Goal: Task Accomplishment & Management: Complete application form

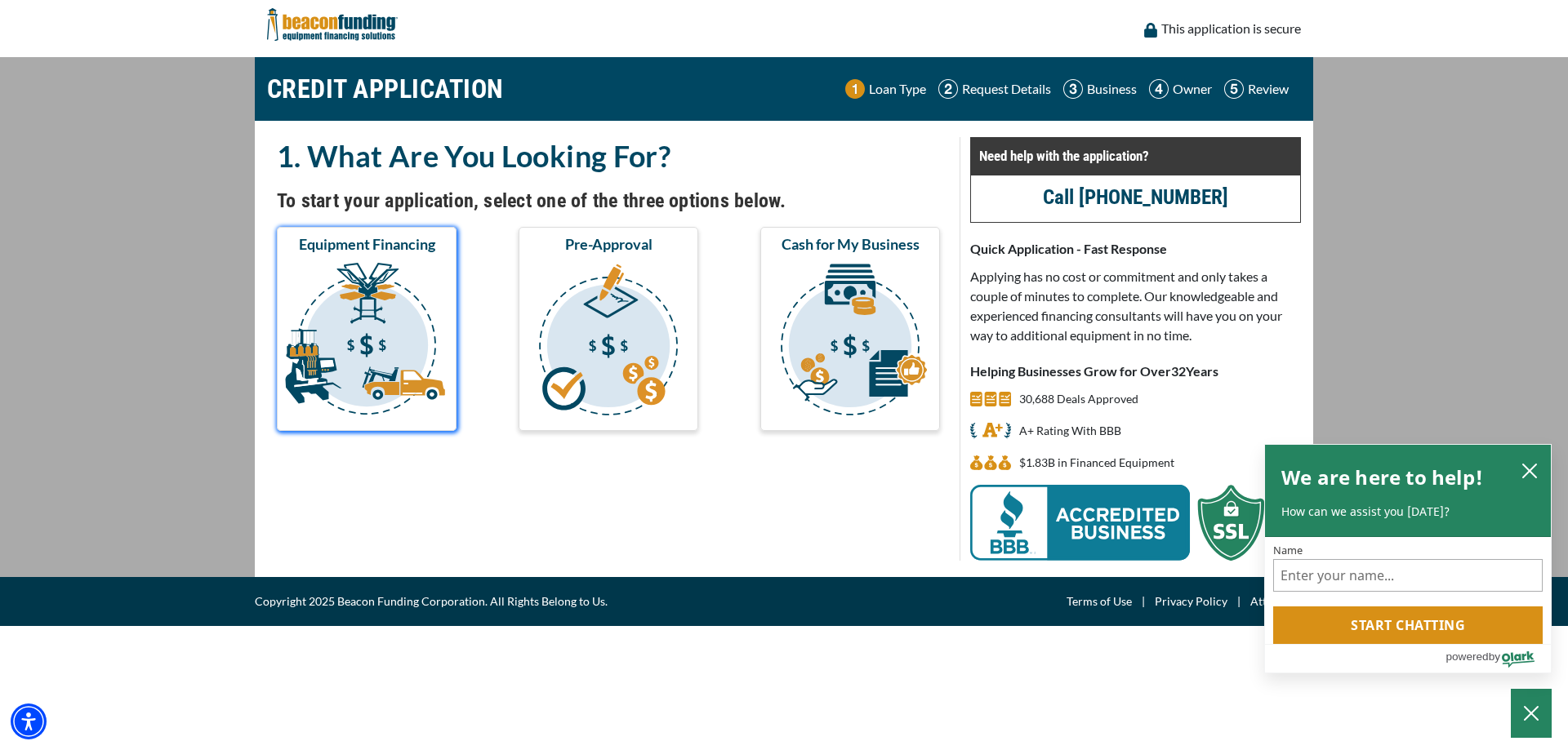
click at [406, 333] on img "submit" at bounding box center [366, 342] width 173 height 164
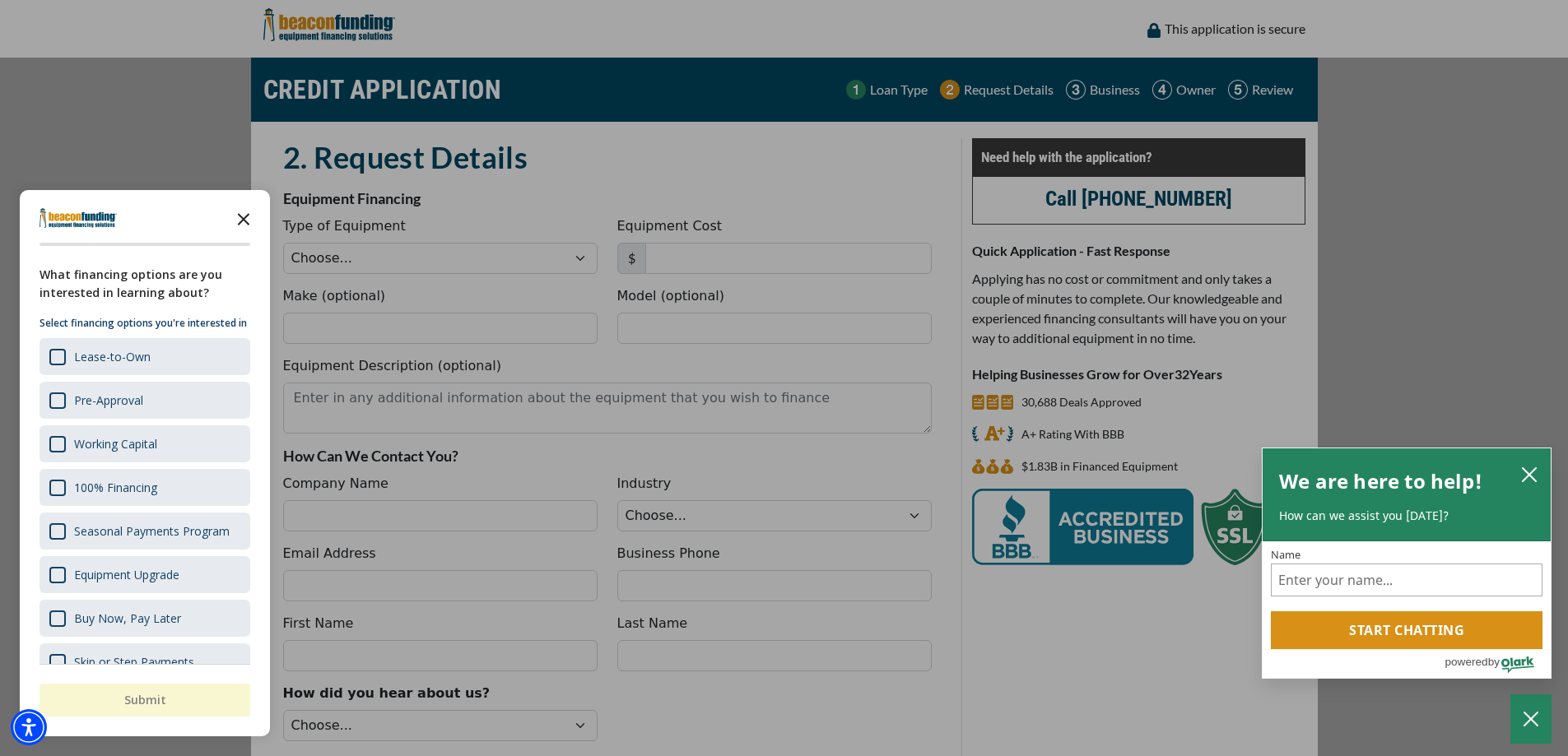
click at [249, 214] on polygon "Close the survey" at bounding box center [244, 219] width 13 height 13
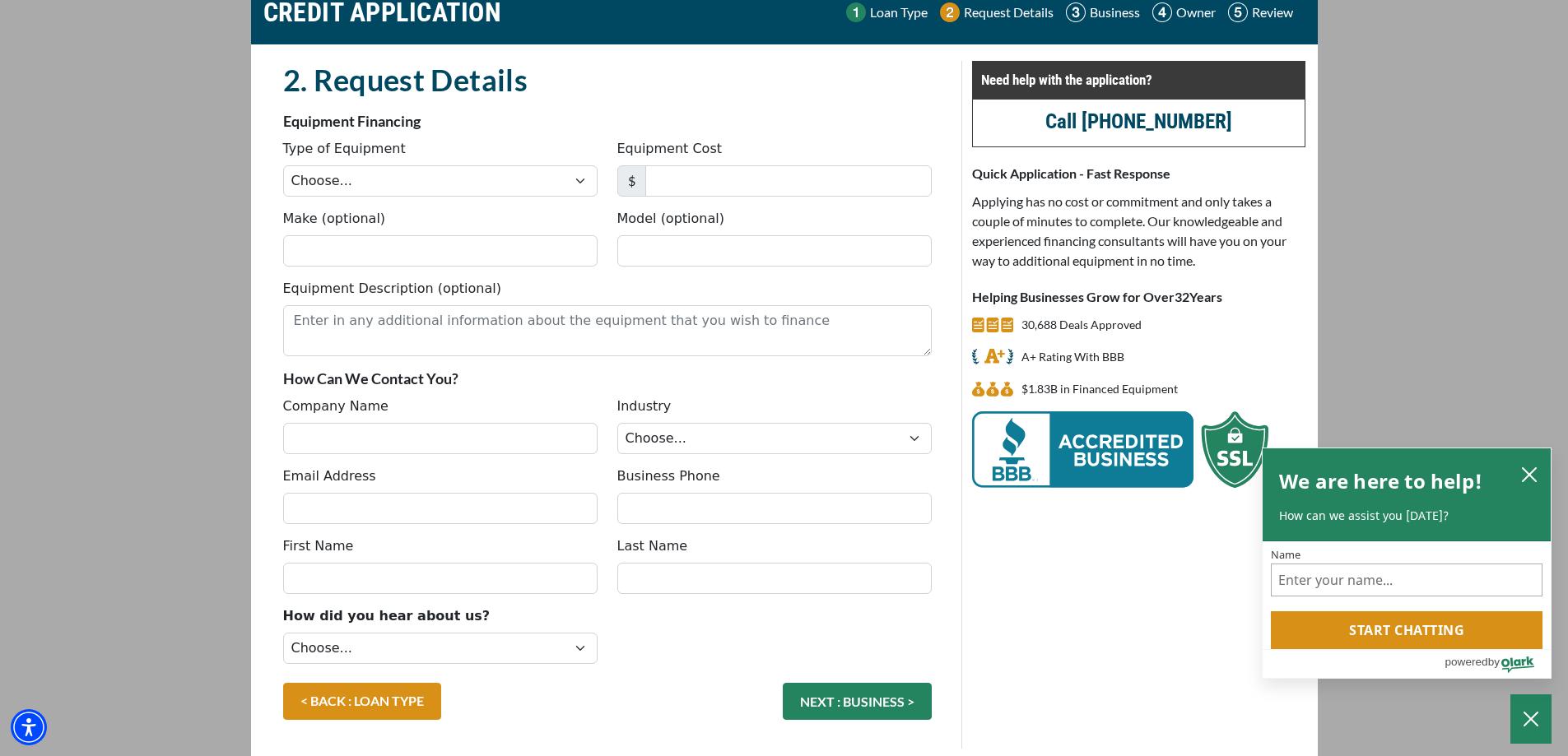
scroll to position [136, 0]
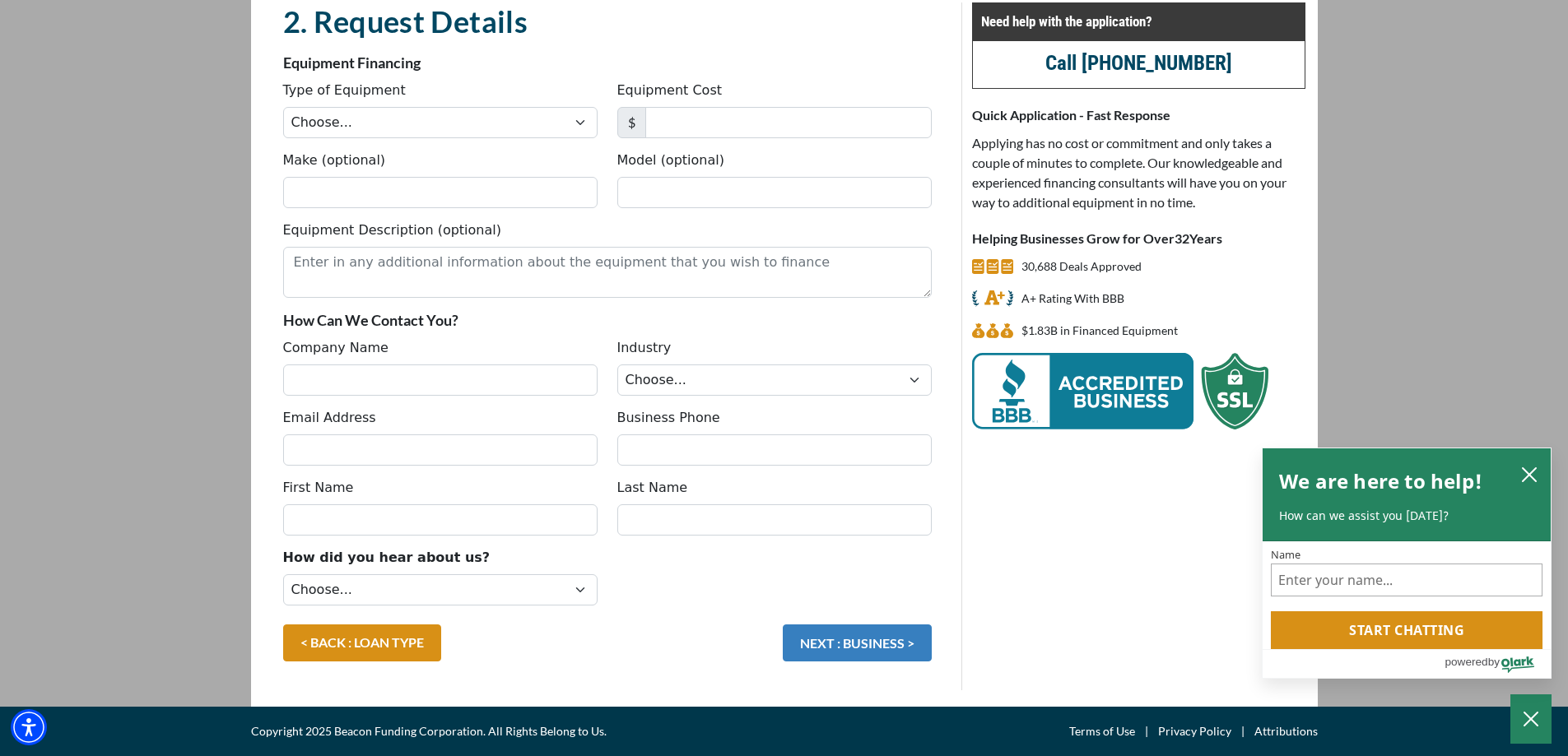
click at [859, 640] on button "NEXT : BUSINESS >" at bounding box center [858, 643] width 149 height 37
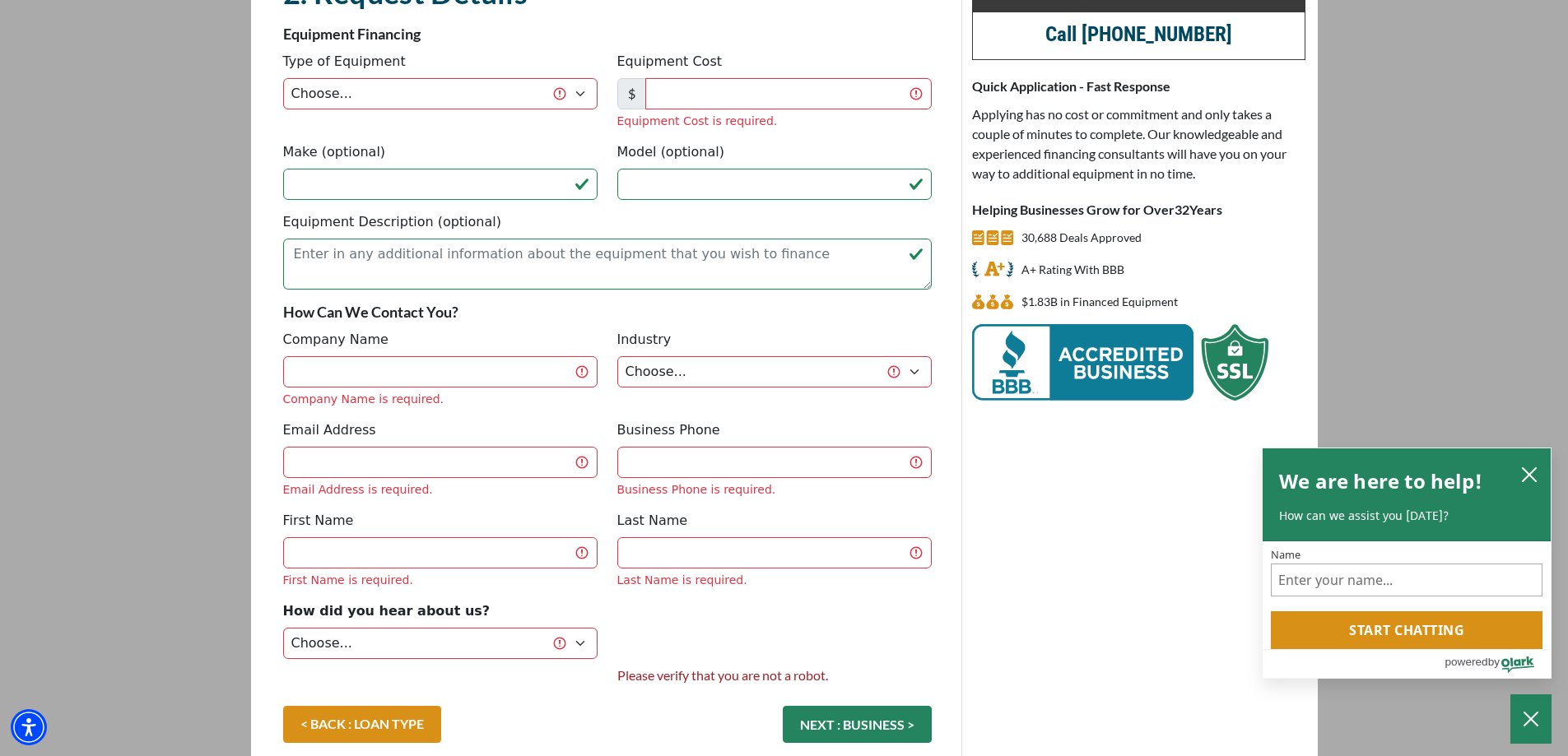
scroll to position [0, 0]
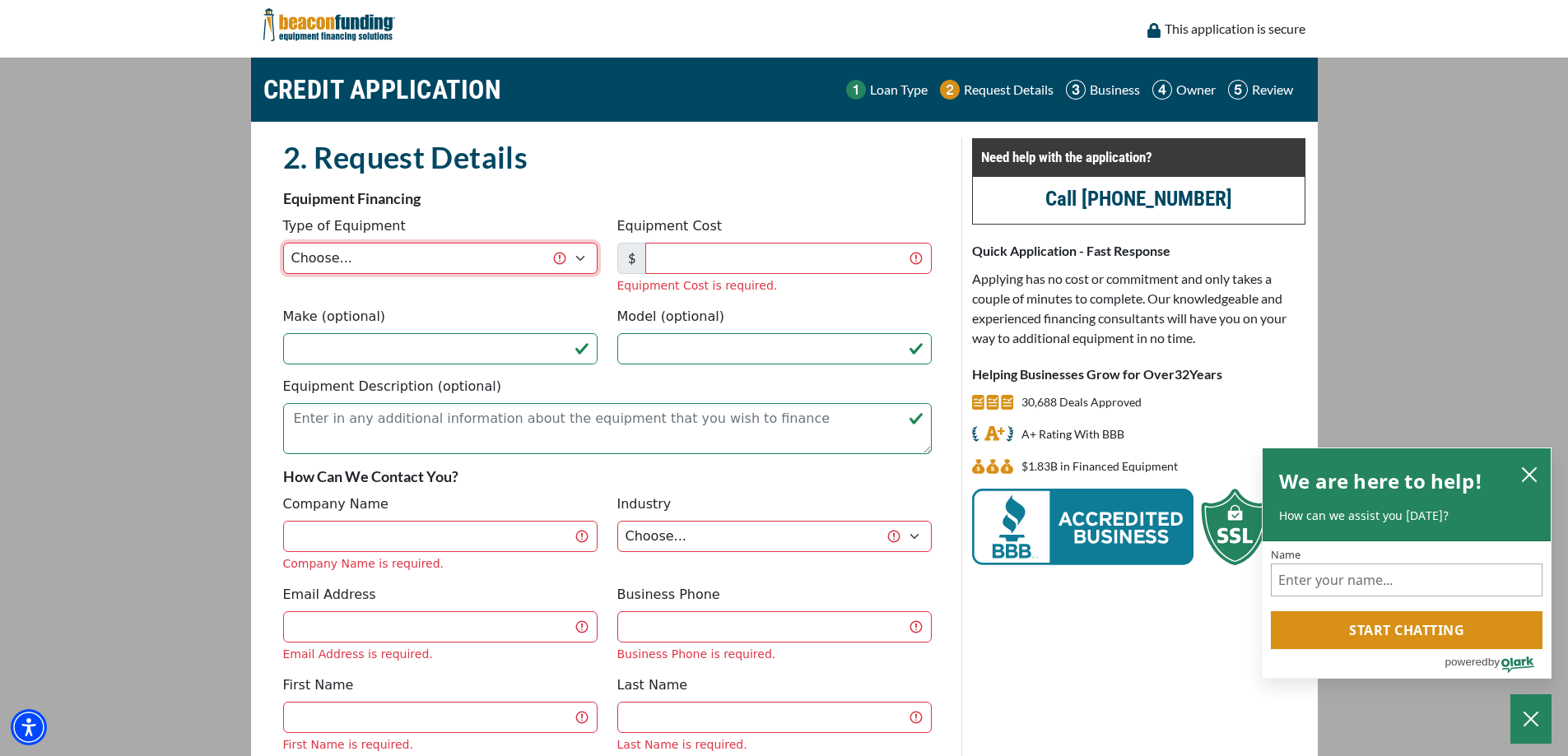
click at [582, 259] on select "Choose... Backhoe Boom/Bucket Truck Chipper Commercial Mower Crane DTG/DTF Prin…" at bounding box center [440, 258] width 314 height 31
select select "2"
click at [283, 243] on select "Choose... Backhoe Boom/Bucket Truck Chipper Commercial Mower Crane DTG/DTF Prin…" at bounding box center [440, 258] width 314 height 31
click at [801, 264] on input "Equipment Cost" at bounding box center [789, 258] width 286 height 31
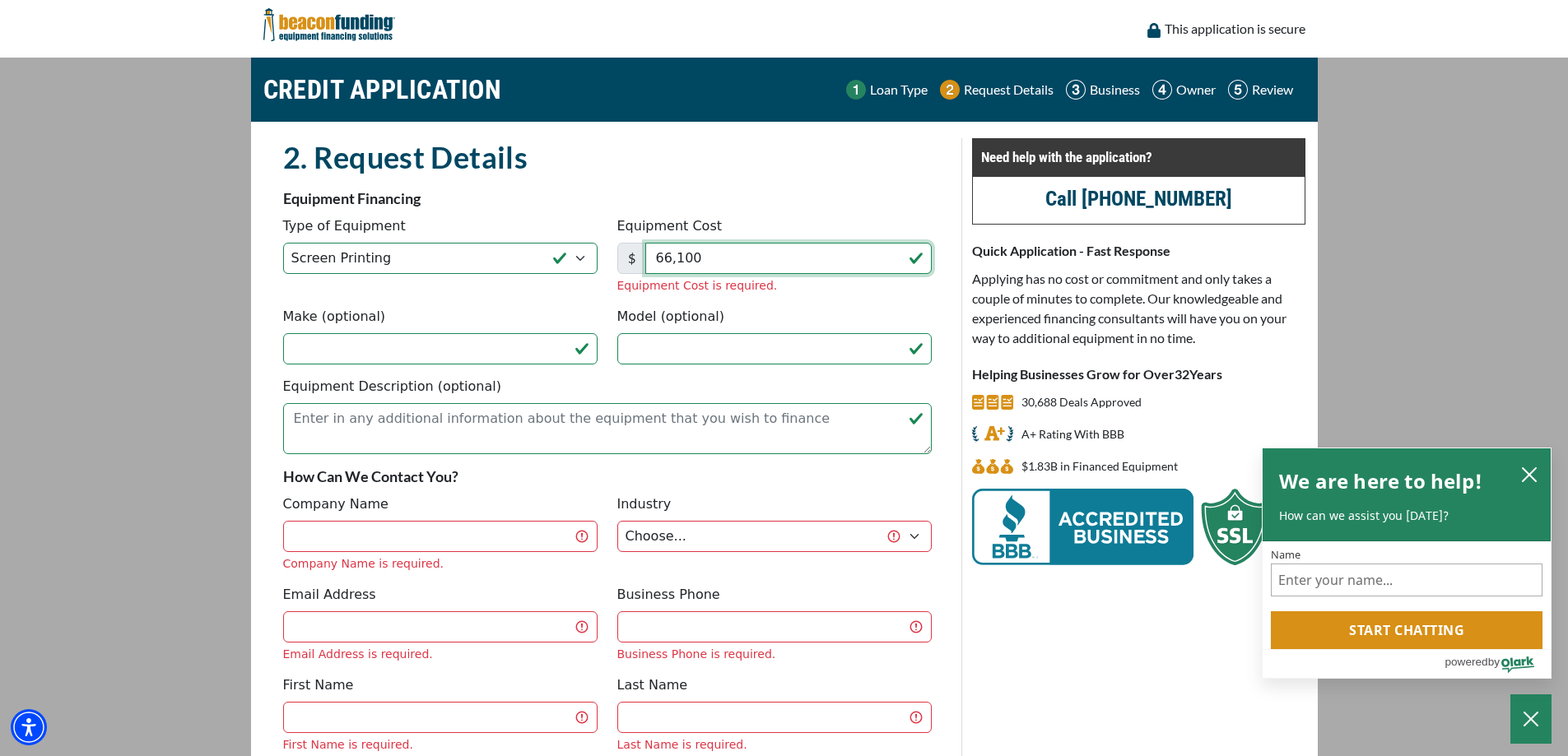
type input "66,100"
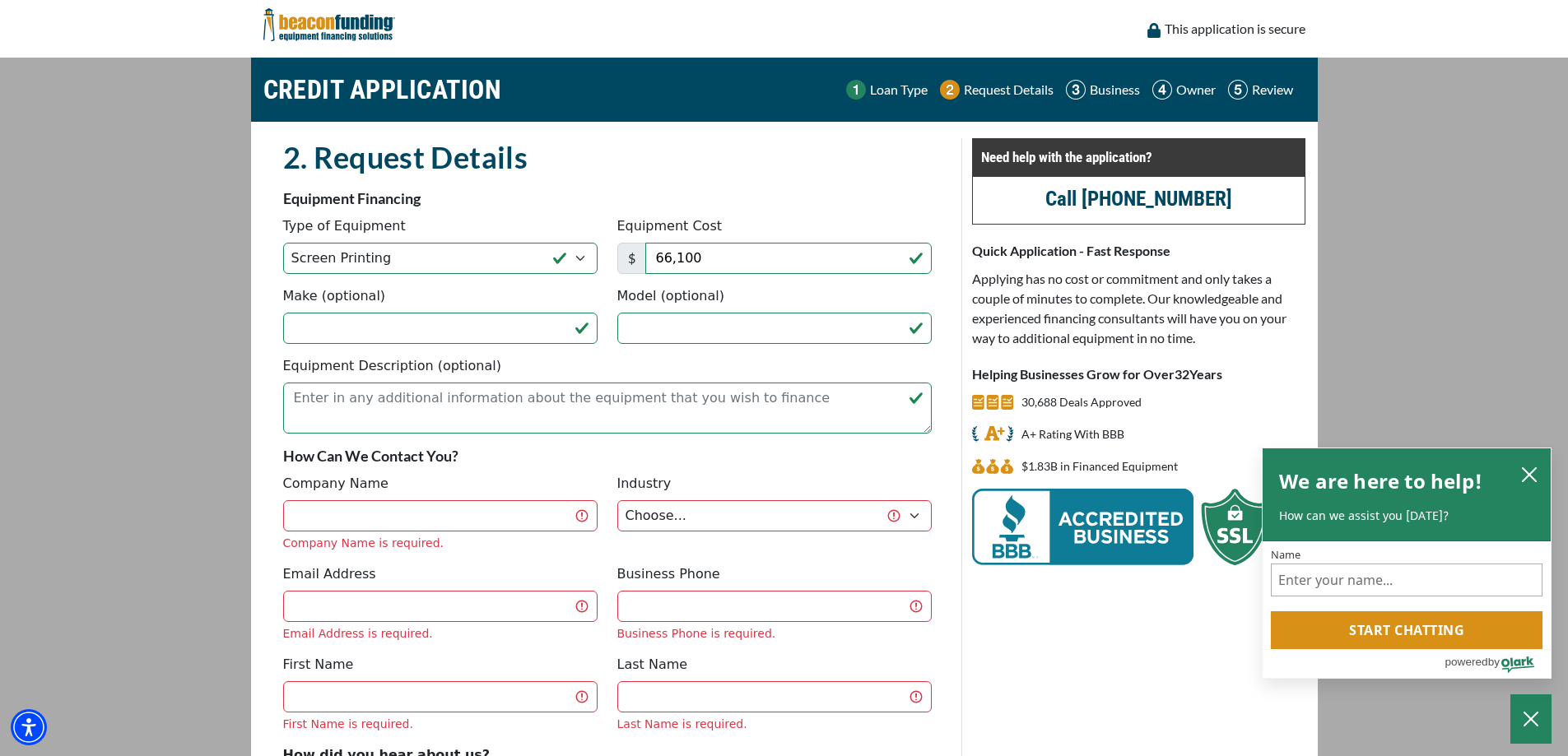
click at [559, 295] on fieldset "2. Request Details There was an issue while saving the data. Please try again a…" at bounding box center [607, 527] width 668 height 778
click at [533, 328] on input "Make (optional)" at bounding box center [440, 327] width 314 height 31
type input "Blue Water"
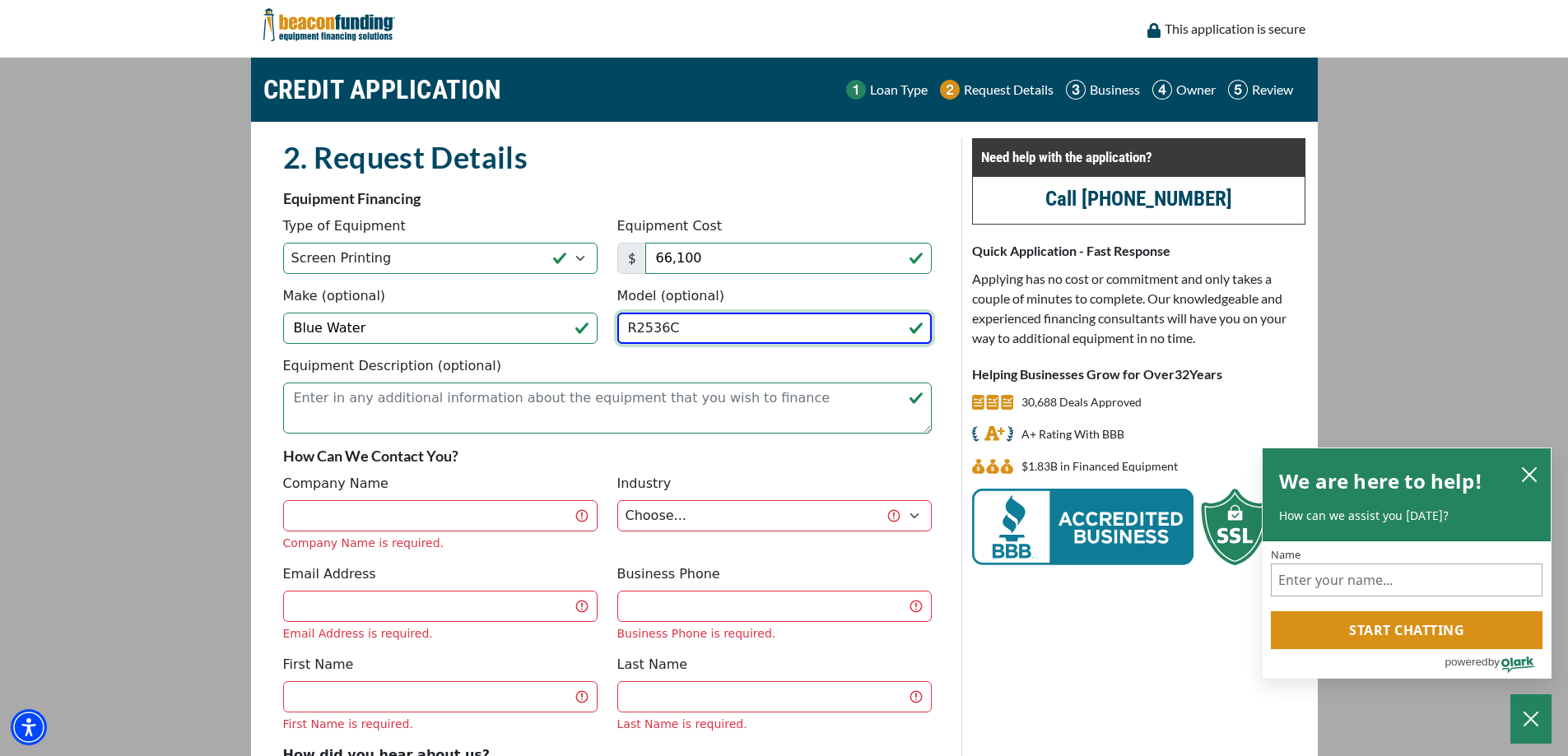
type input "R2536C"
click at [487, 515] on input "Company Name" at bounding box center [440, 516] width 314 height 31
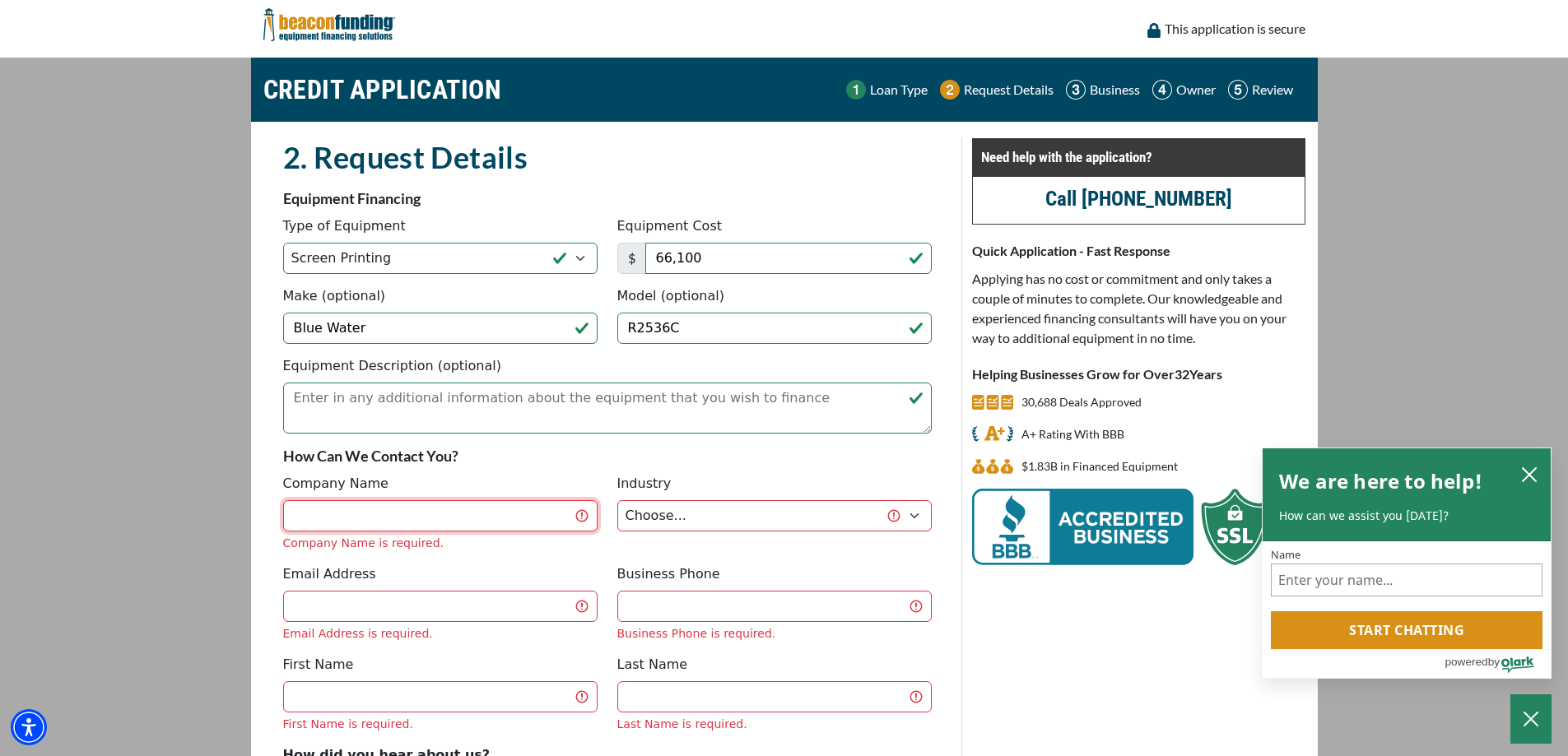
type input "Wholesale Screen Printing of Naples, Inc."
type input "dustin@customteesnow.com"
type input "2394503375"
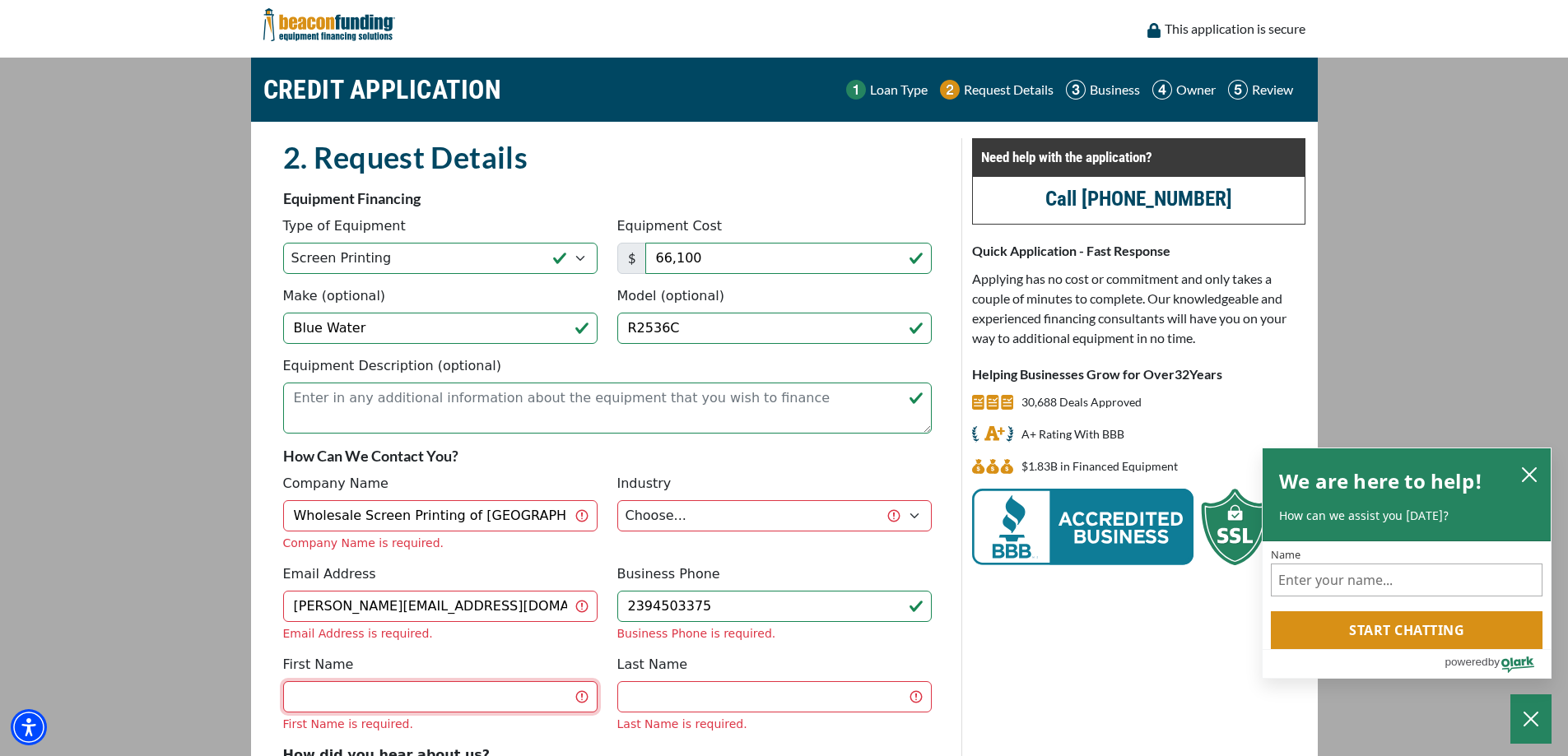
type input "Dustin"
type input "Goeggle"
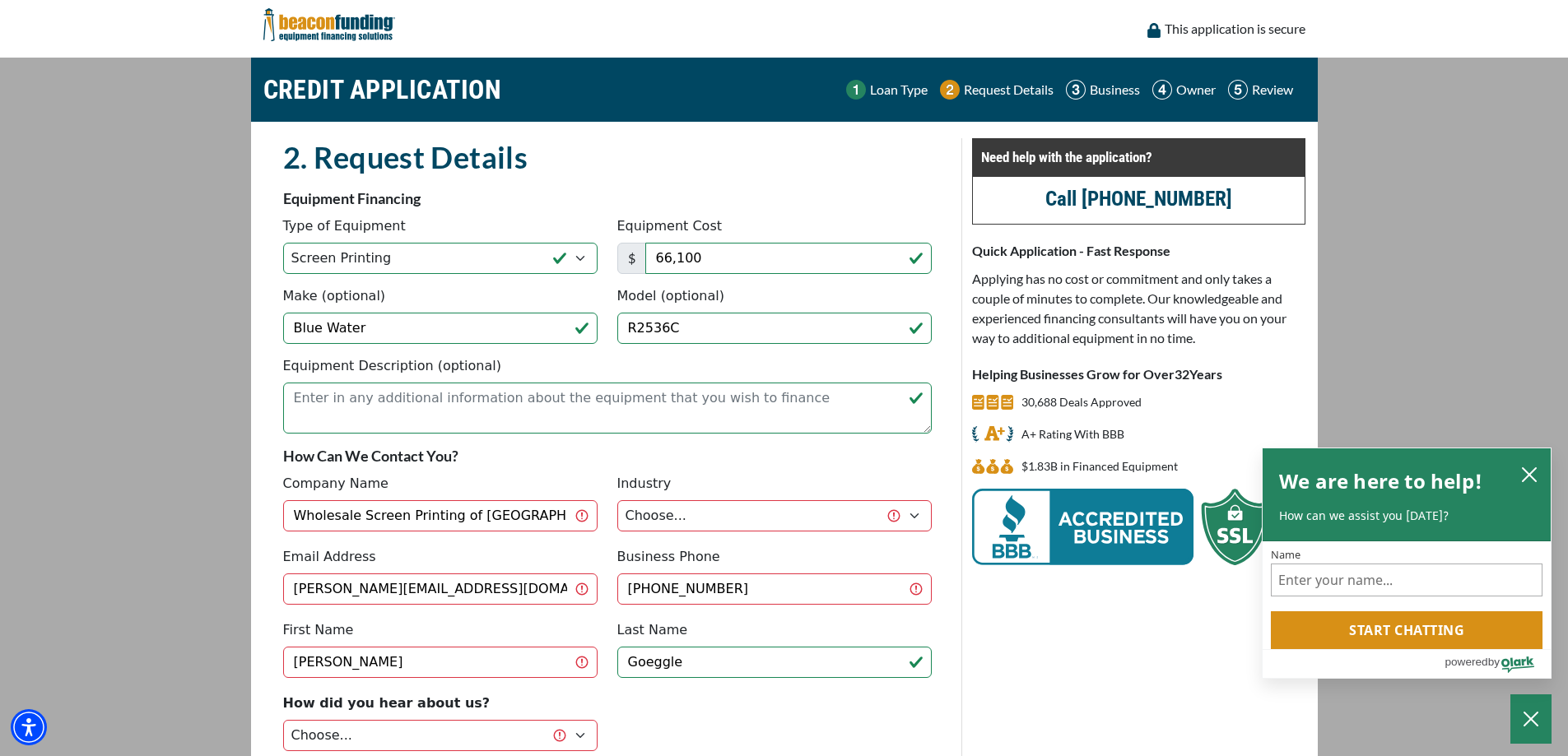
scroll to position [165, 0]
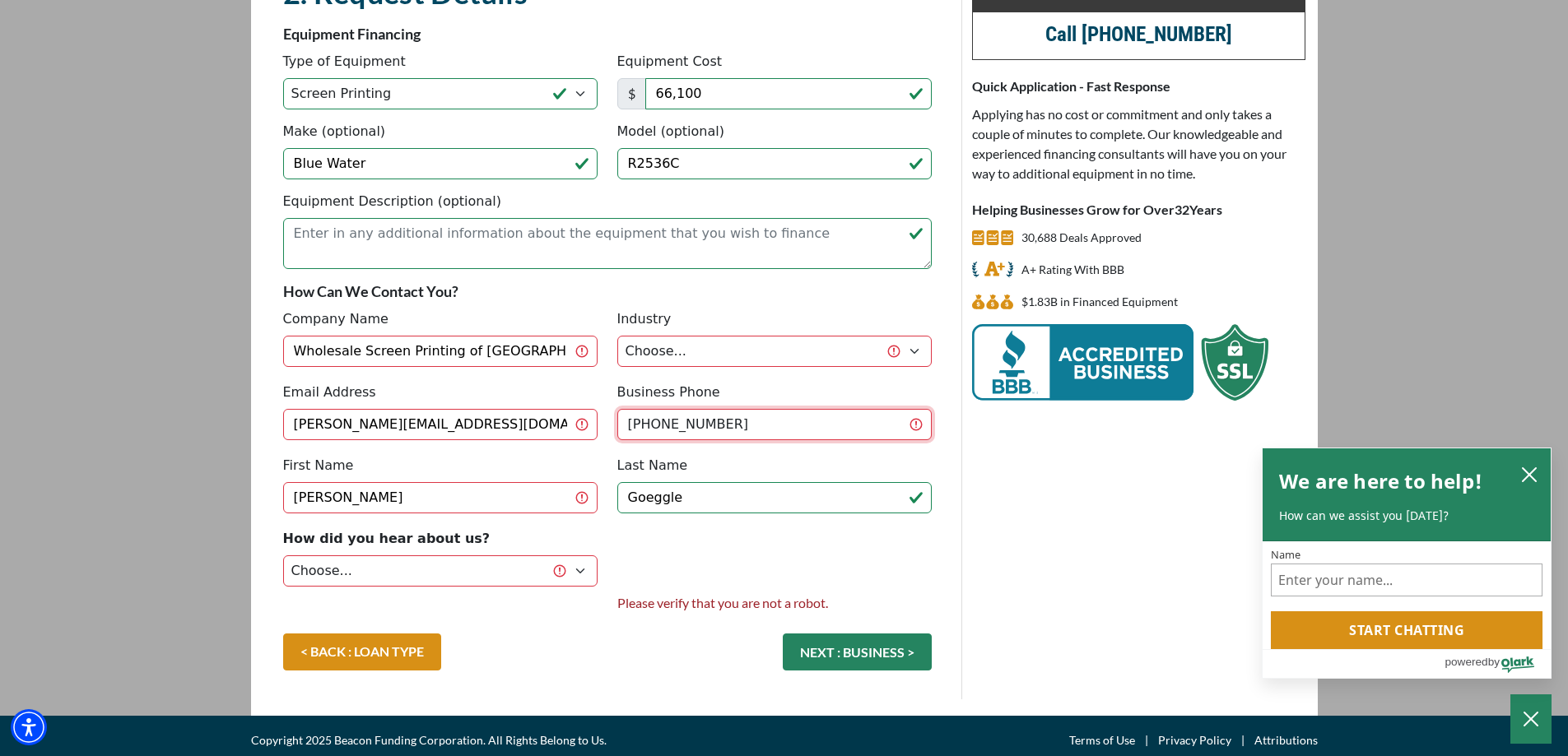
drag, startPoint x: 724, startPoint y: 427, endPoint x: 658, endPoint y: 424, distance: 66.1
click at [658, 424] on input "(239) 450-3375" at bounding box center [774, 424] width 314 height 31
type input "(239) 263-7061"
click at [580, 560] on select "Choose... Internet Search Vendor Referral Word of Mouth Client Referral Email E…" at bounding box center [440, 570] width 314 height 31
select select "4"
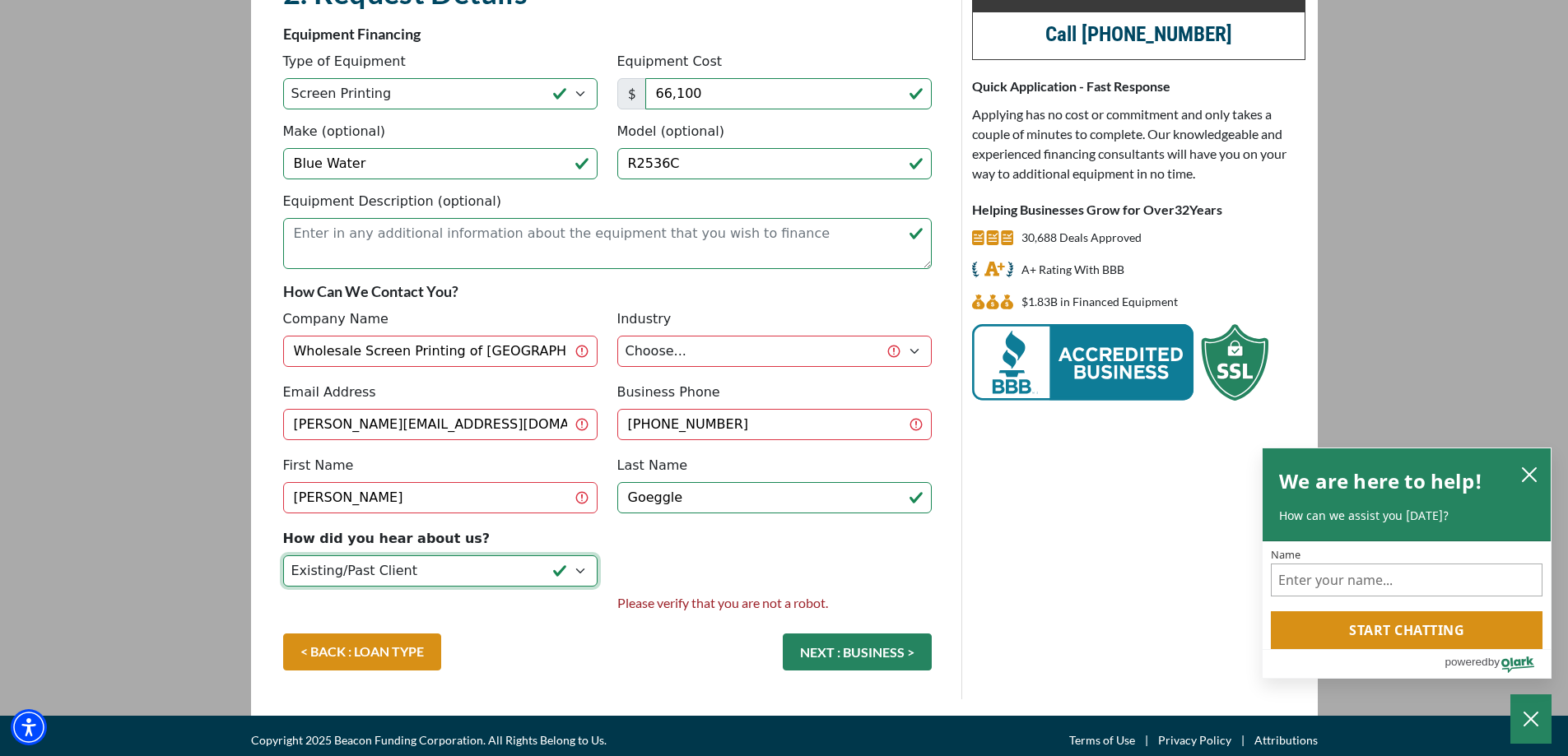
click at [283, 555] on select "Choose... Internet Search Vendor Referral Word of Mouth Client Referral Email E…" at bounding box center [440, 570] width 314 height 31
click at [853, 647] on button "NEXT : BUSINESS >" at bounding box center [858, 652] width 149 height 37
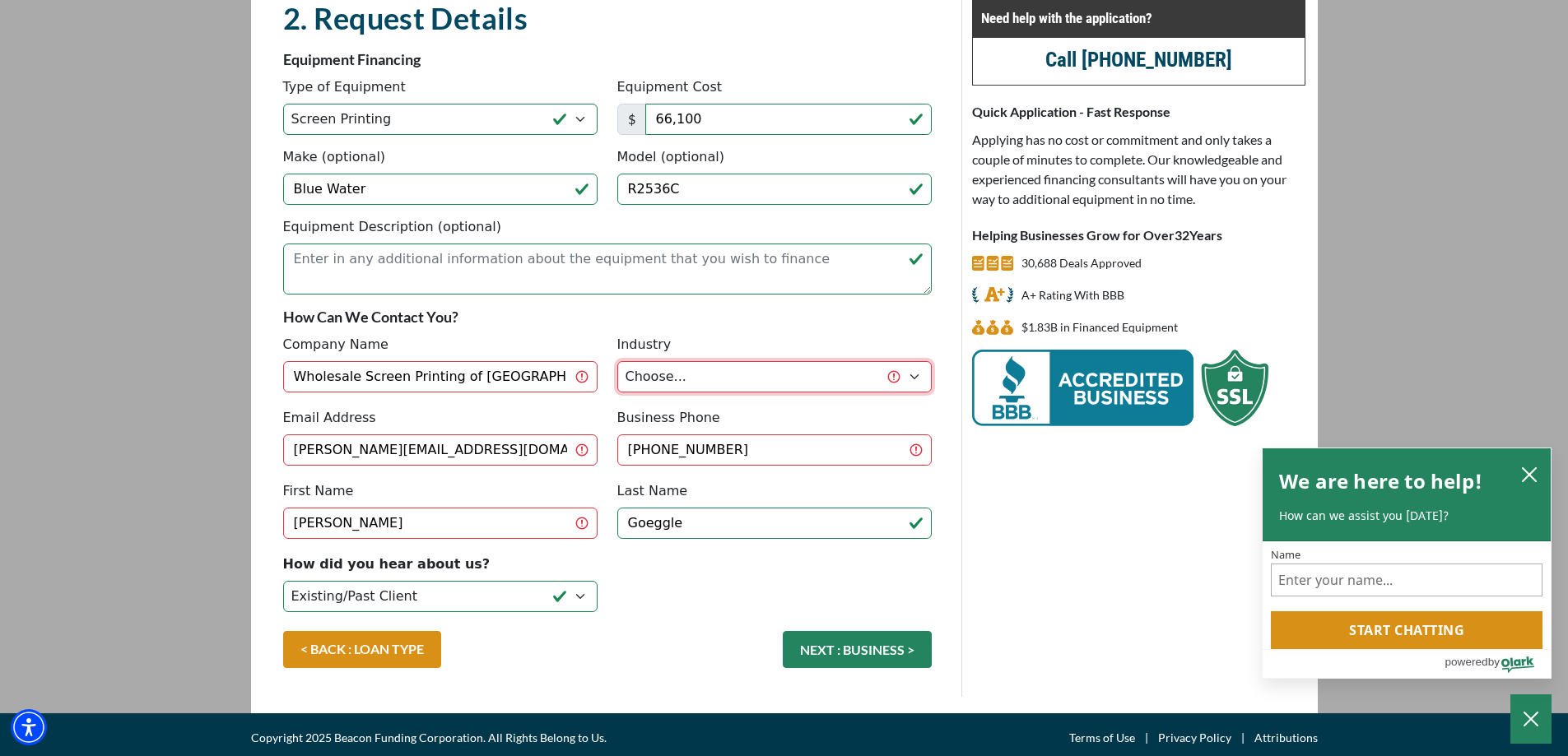
click at [799, 380] on select "Choose... Towing Landscape/Hardscape Decorated Apparel Septic Light Constructio…" at bounding box center [774, 376] width 314 height 31
select select "3"
click at [617, 364] on select "Choose... Towing Landscape/Hardscape Decorated Apparel Septic Light Constructio…" at bounding box center [774, 376] width 314 height 31
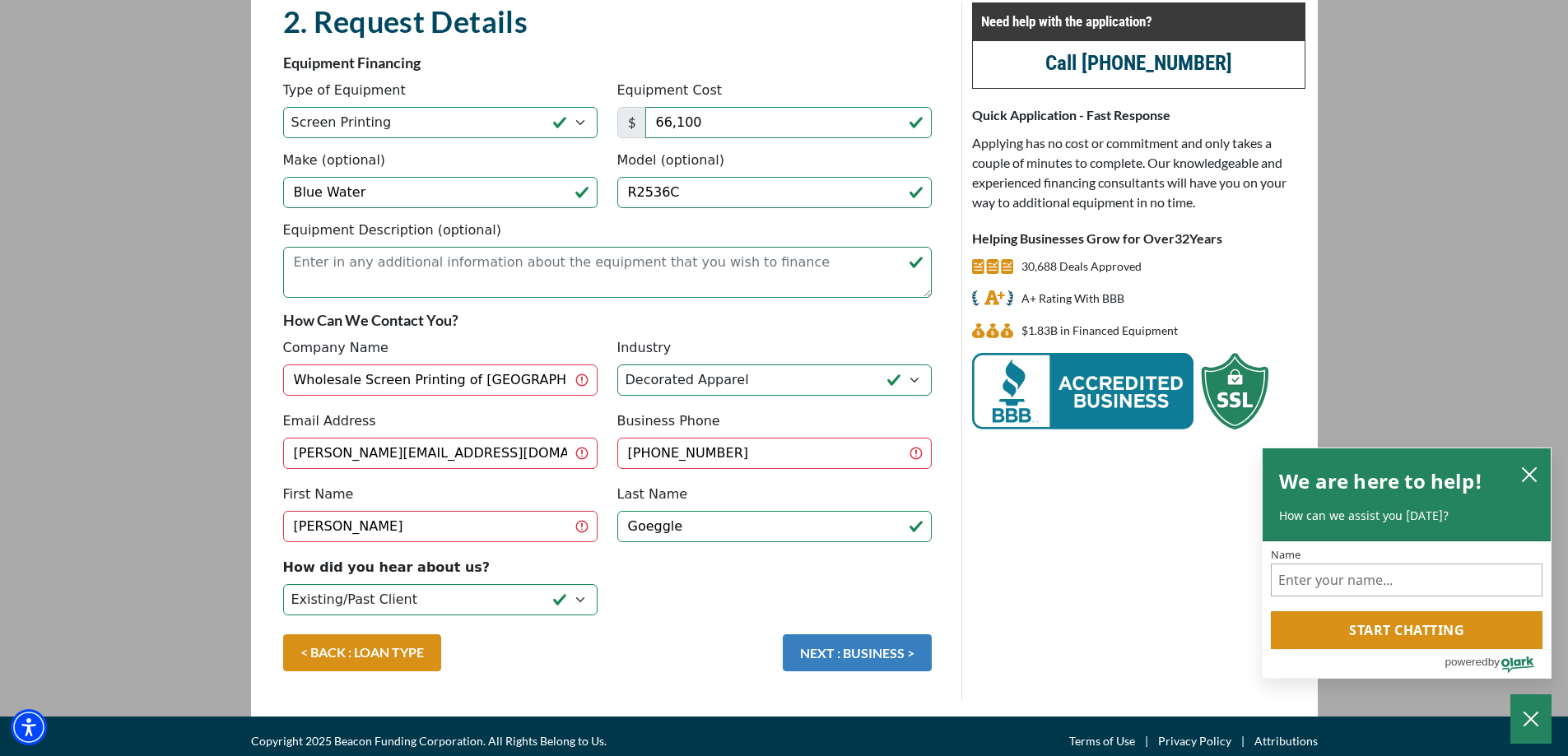
click at [843, 639] on button "NEXT : BUSINESS >" at bounding box center [858, 653] width 149 height 37
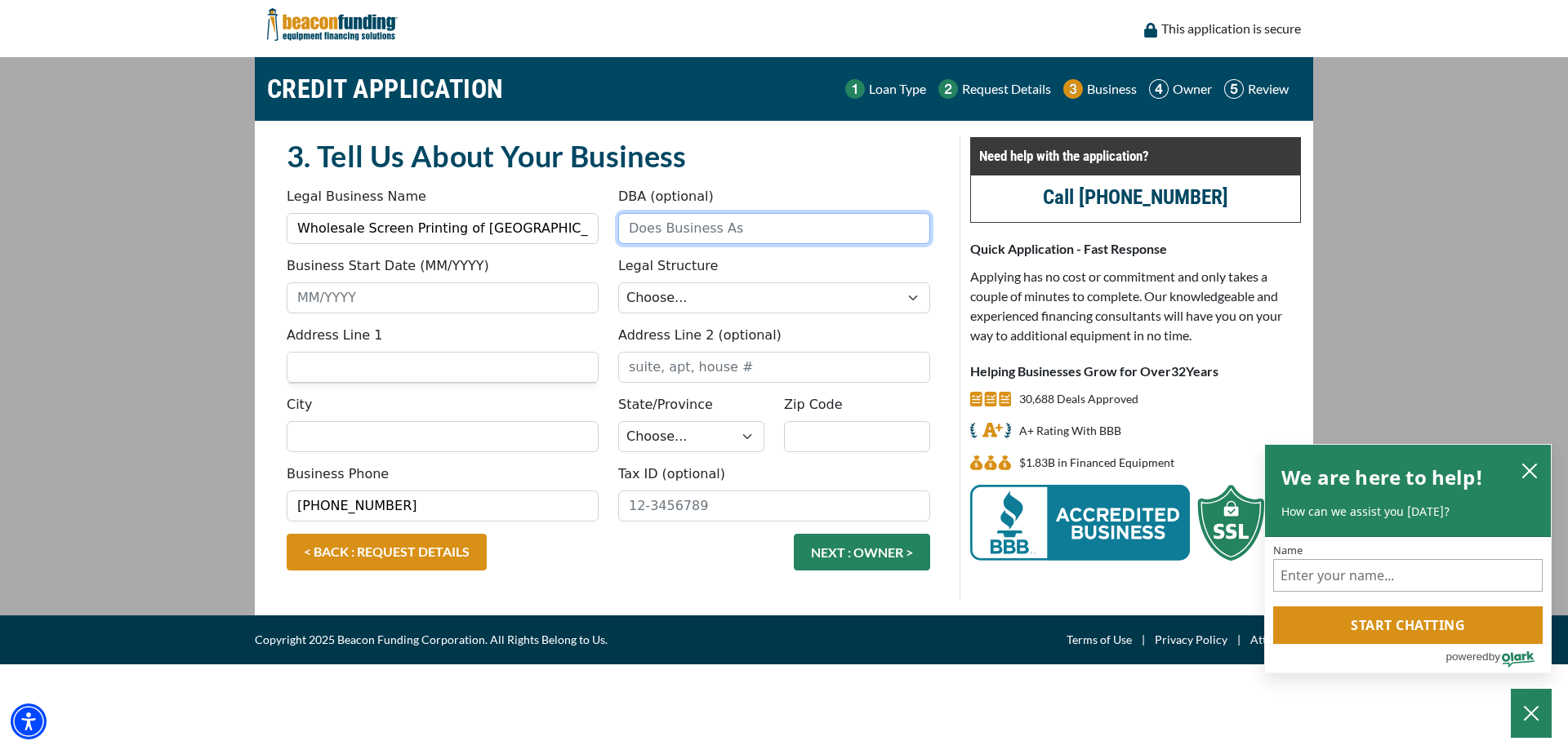
click at [752, 232] on input "DBA (optional)" at bounding box center [774, 228] width 312 height 31
type input "Custom Tees Now"
click at [508, 302] on input "Business Start Date (MM/YYYY)" at bounding box center [442, 297] width 312 height 31
type input "08/1993"
click at [664, 302] on select "Choose... Corporation LLC LLP Municipality Non-Profit Partnership Proprietorship" at bounding box center [774, 297] width 312 height 31
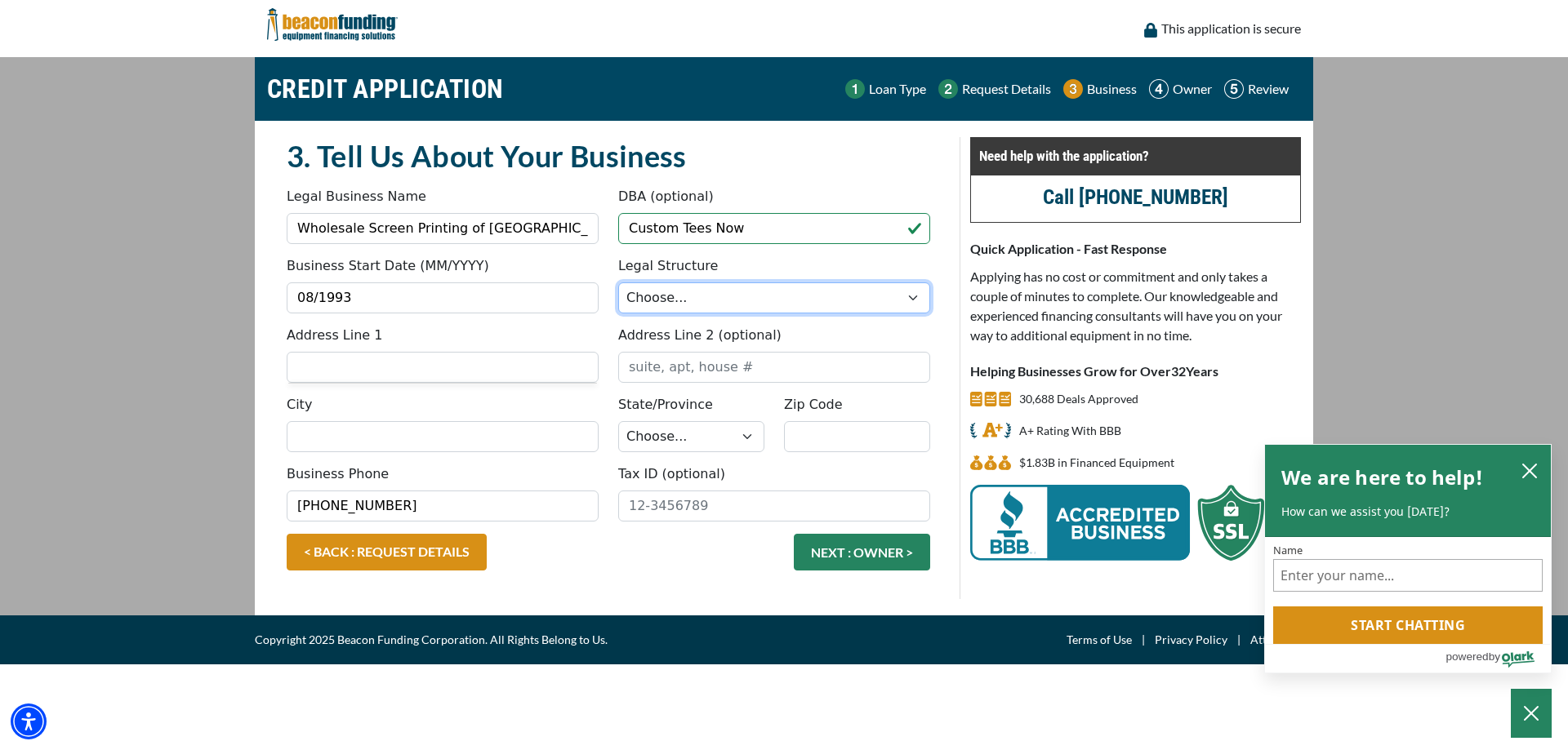
select select "1"
click at [618, 282] on select "Choose... Corporation LLC LLP Municipality Non-Profit Partnership Proprietorship" at bounding box center [774, 297] width 312 height 31
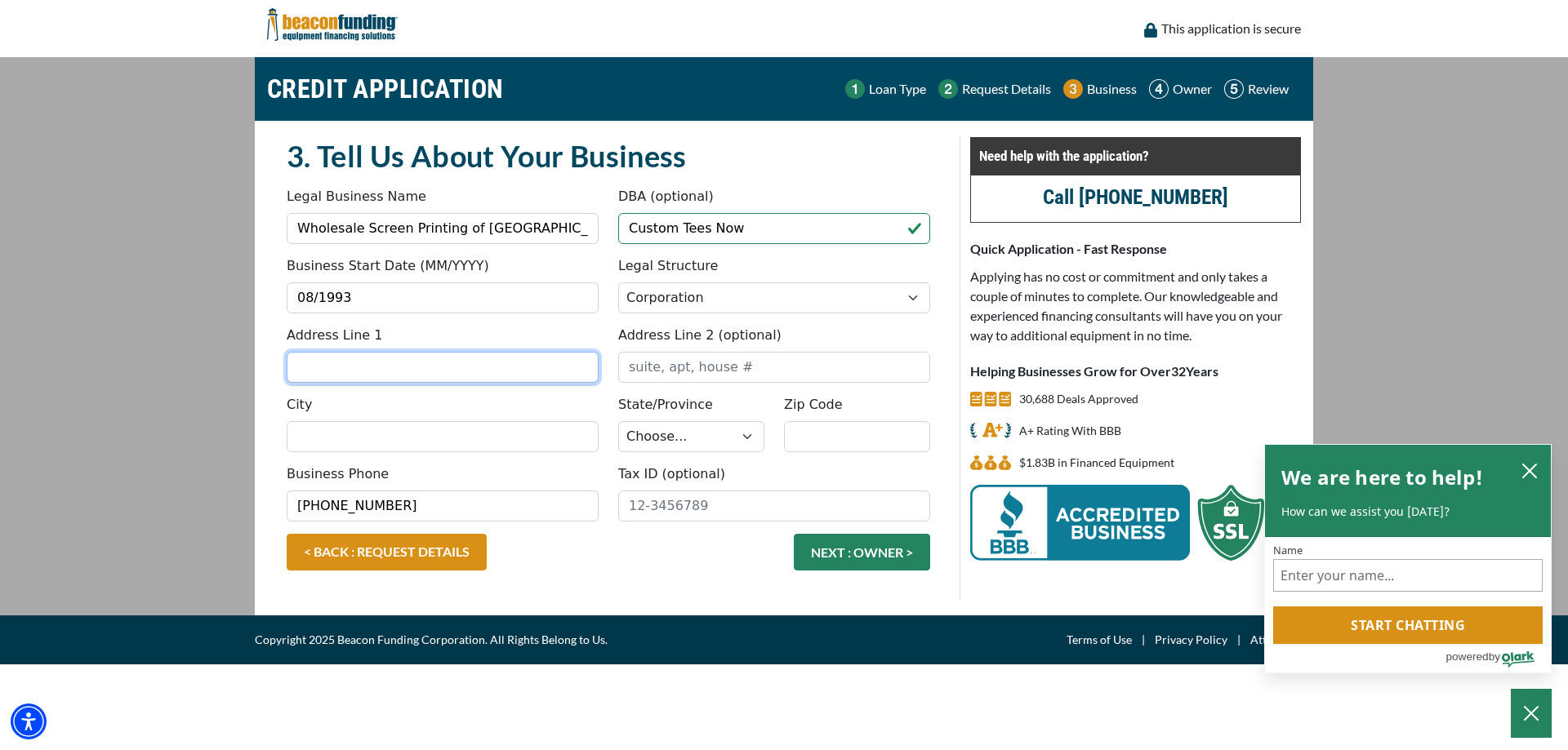
click at [514, 375] on input "Address Line 1" at bounding box center [442, 367] width 312 height 31
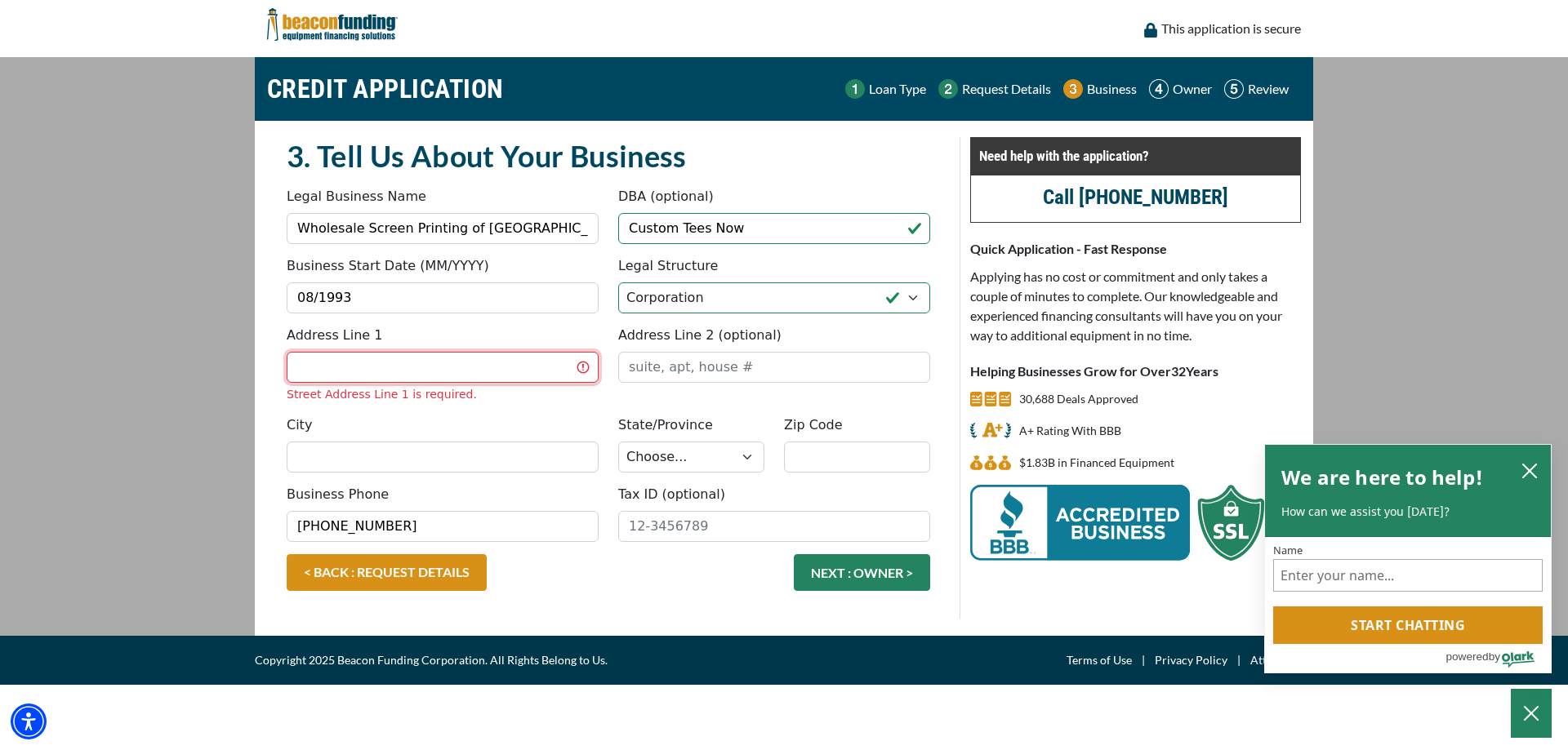
click at [533, 373] on input "Address Line 1" at bounding box center [442, 367] width 312 height 31
type input "3584 Mercantile Ave"
type input "Naples"
select select "11"
type input "34104"
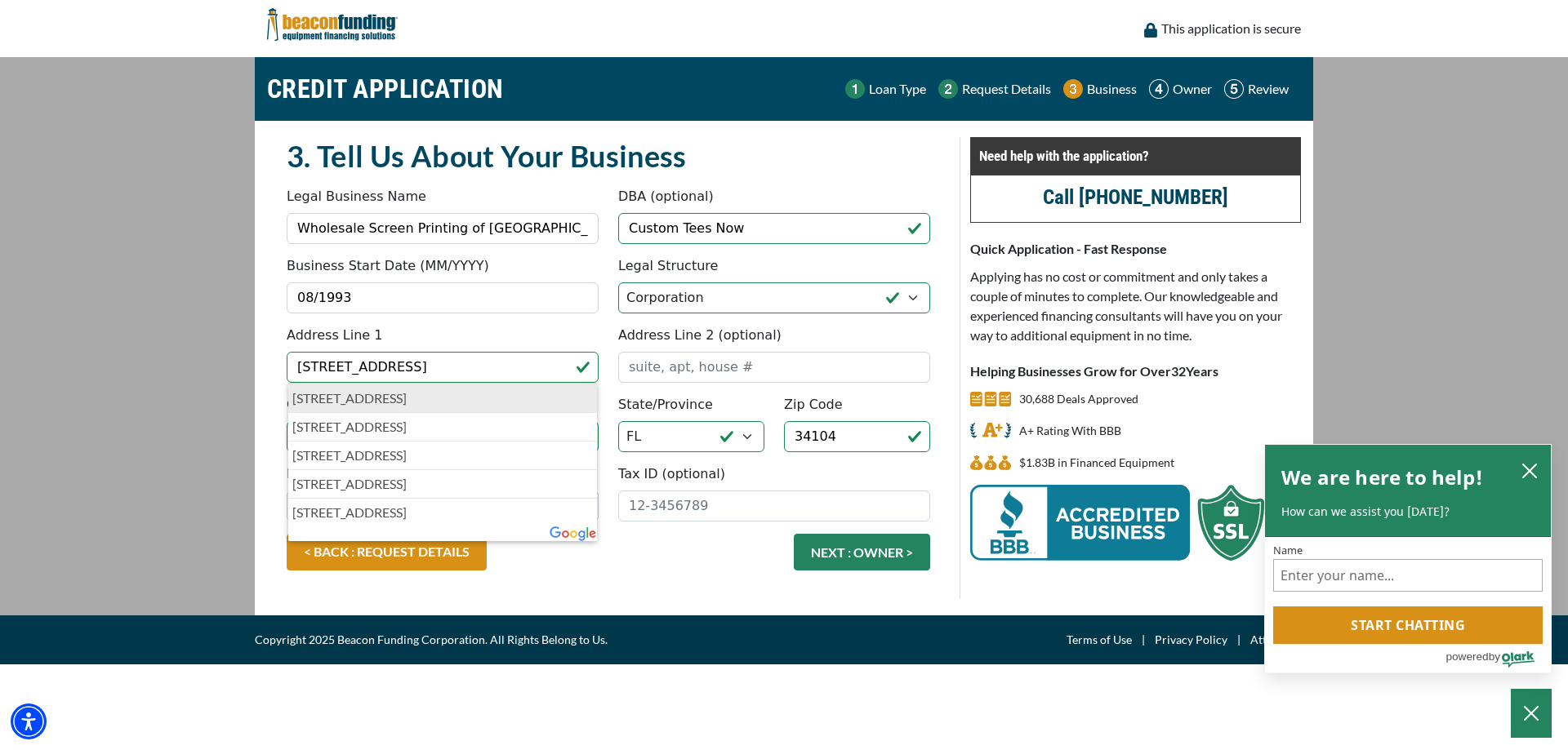
click at [500, 402] on p "3584 Mercantile Avenue, Naples, FL, USA" at bounding box center [443, 399] width 301 height 20
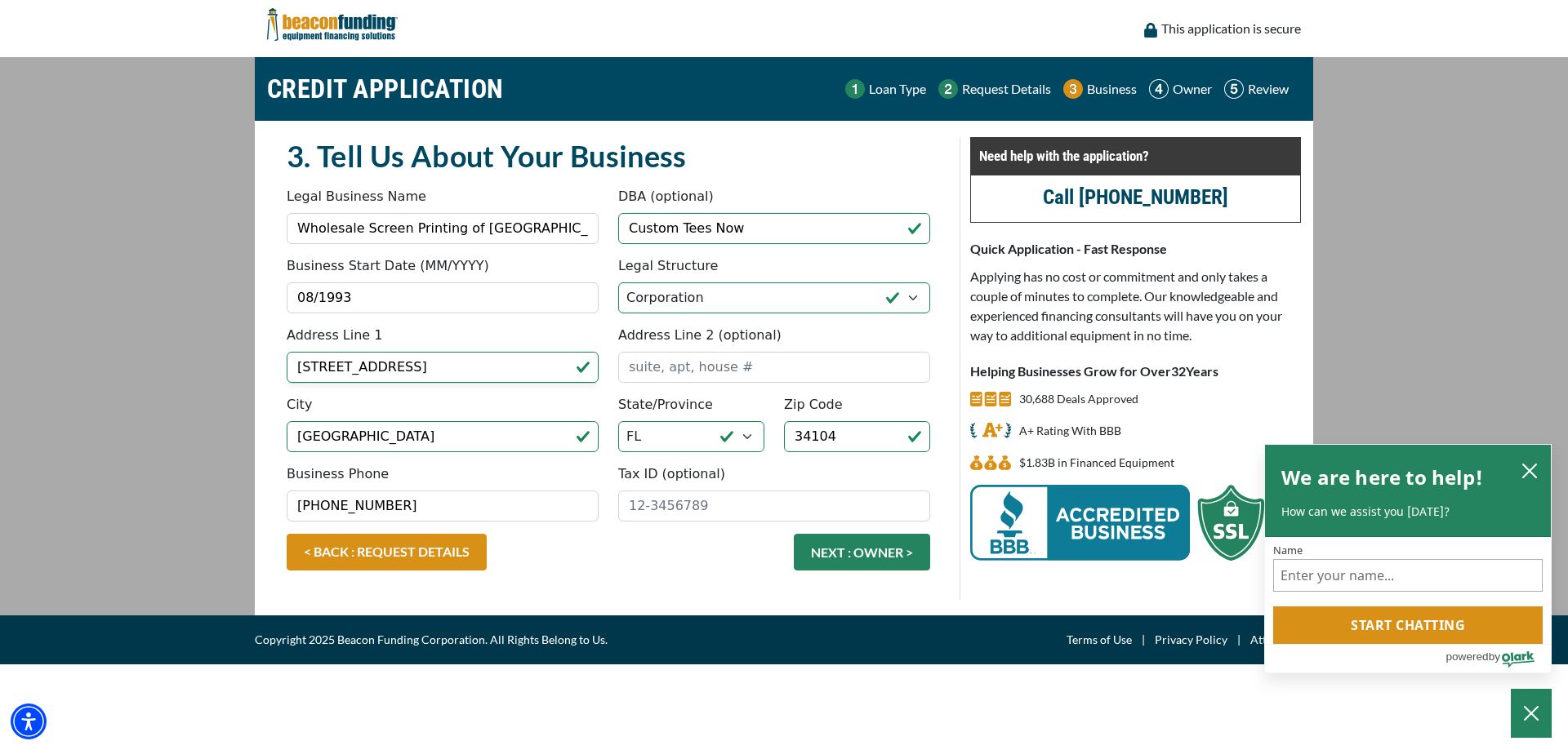
type input "[STREET_ADDRESS]"
drag, startPoint x: 720, startPoint y: 508, endPoint x: 694, endPoint y: 508, distance: 26.0
click at [694, 508] on input "Tax ID (optional)" at bounding box center [774, 506] width 312 height 31
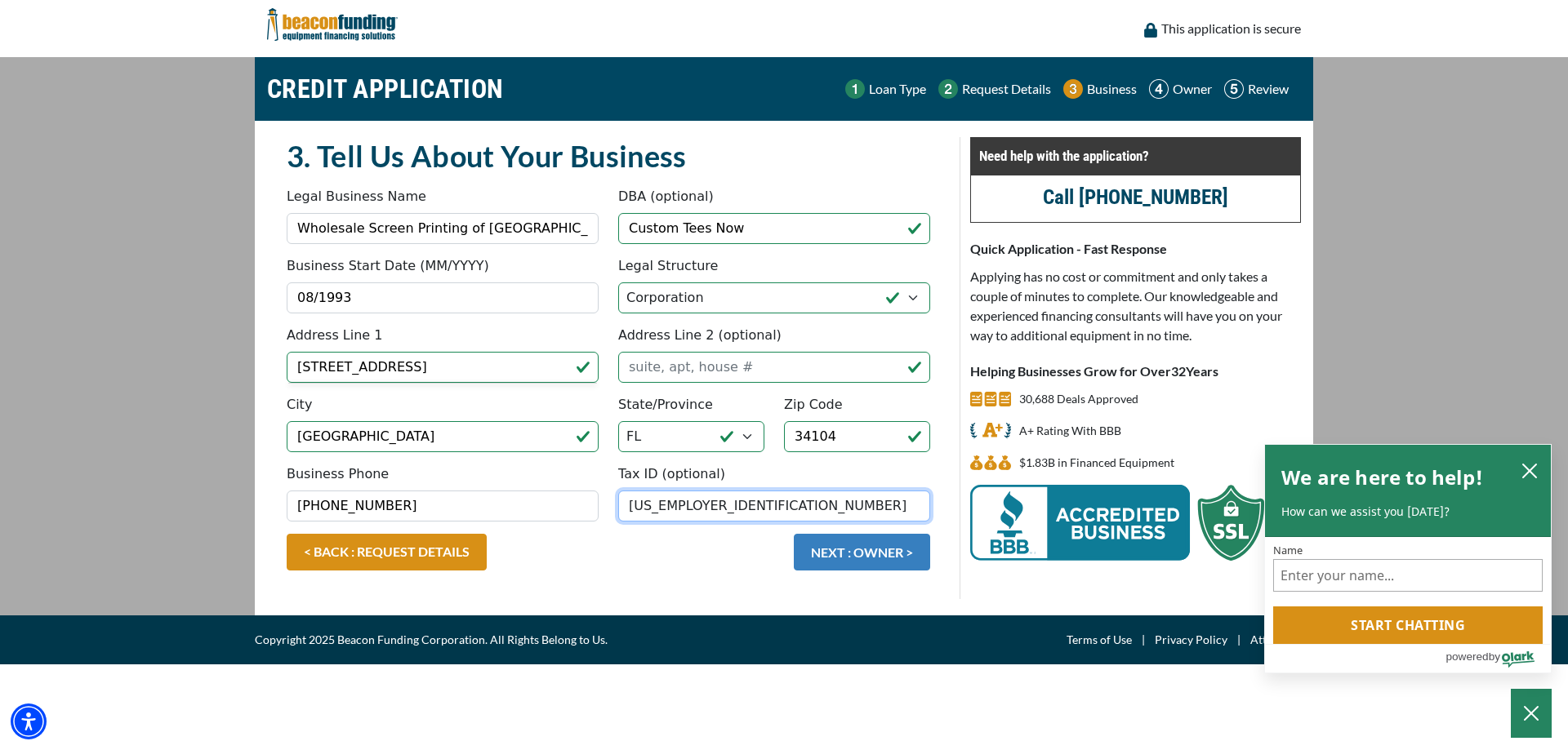
type input "[US_EMPLOYER_IDENTIFICATION_NUMBER]"
click at [861, 554] on button "NEXT : OWNER >" at bounding box center [862, 552] width 136 height 37
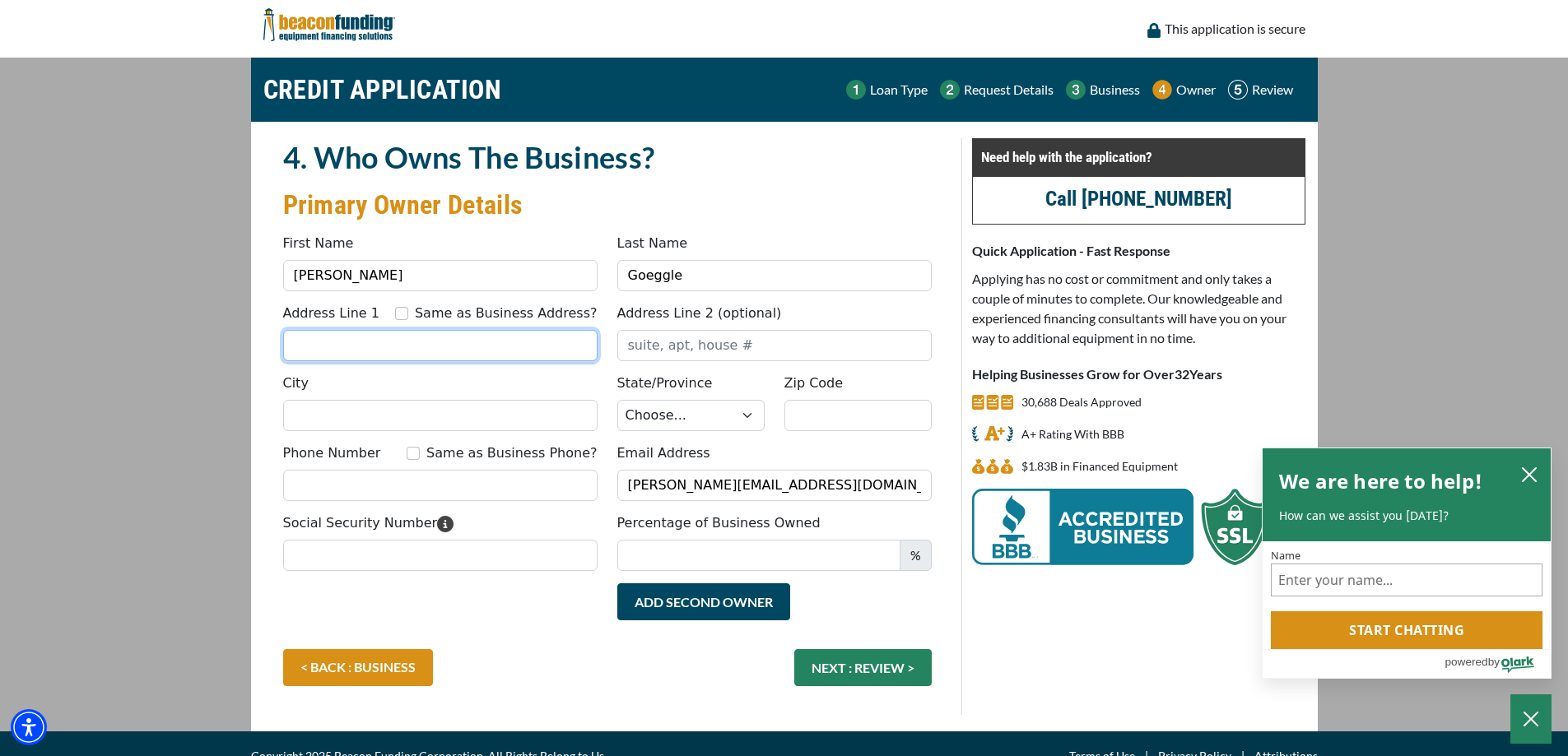
click at [403, 347] on input "Address Line 1" at bounding box center [440, 345] width 314 height 31
type input "8984 Lely Island Circle"
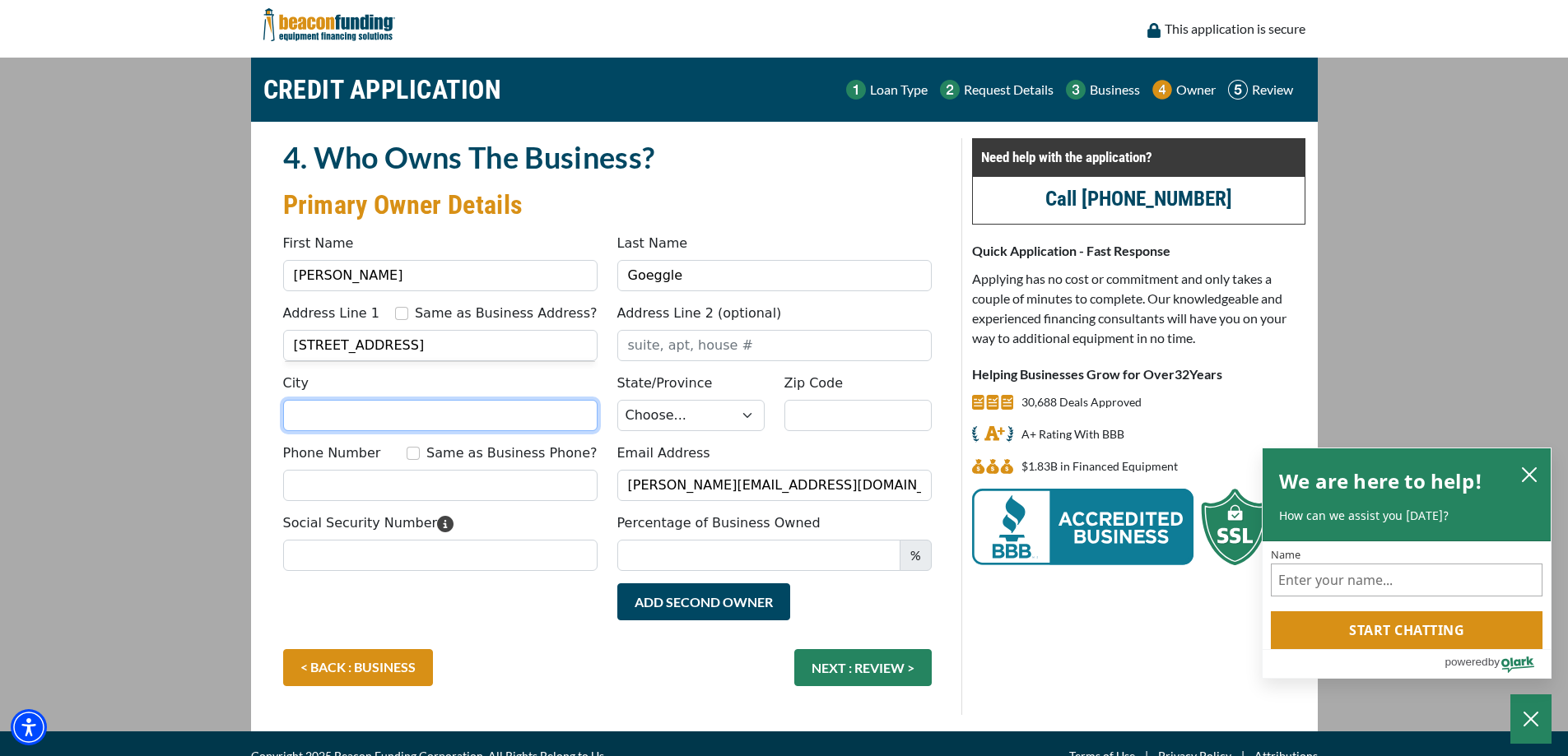
type input "[GEOGRAPHIC_DATA]"
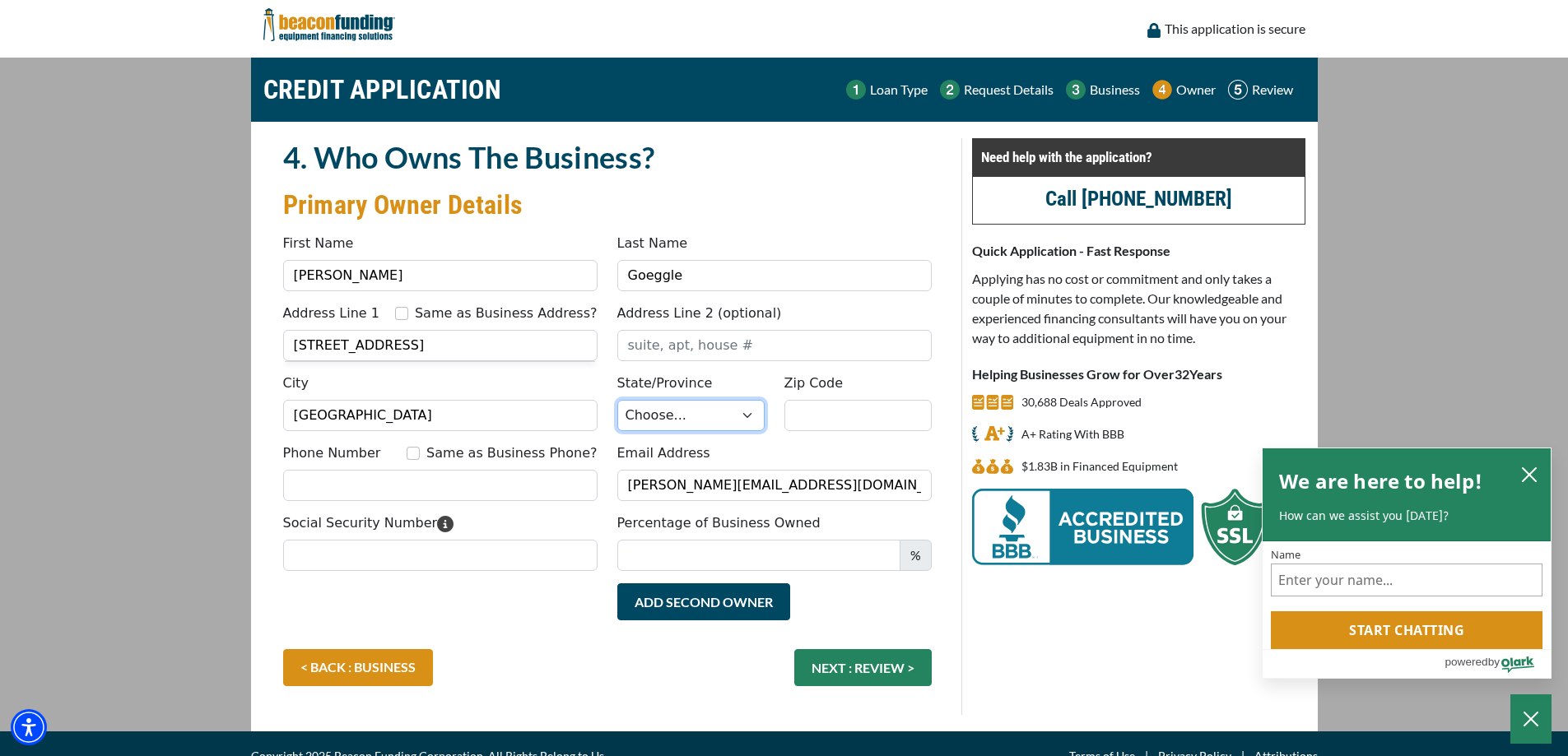
select select "11"
type input "34113"
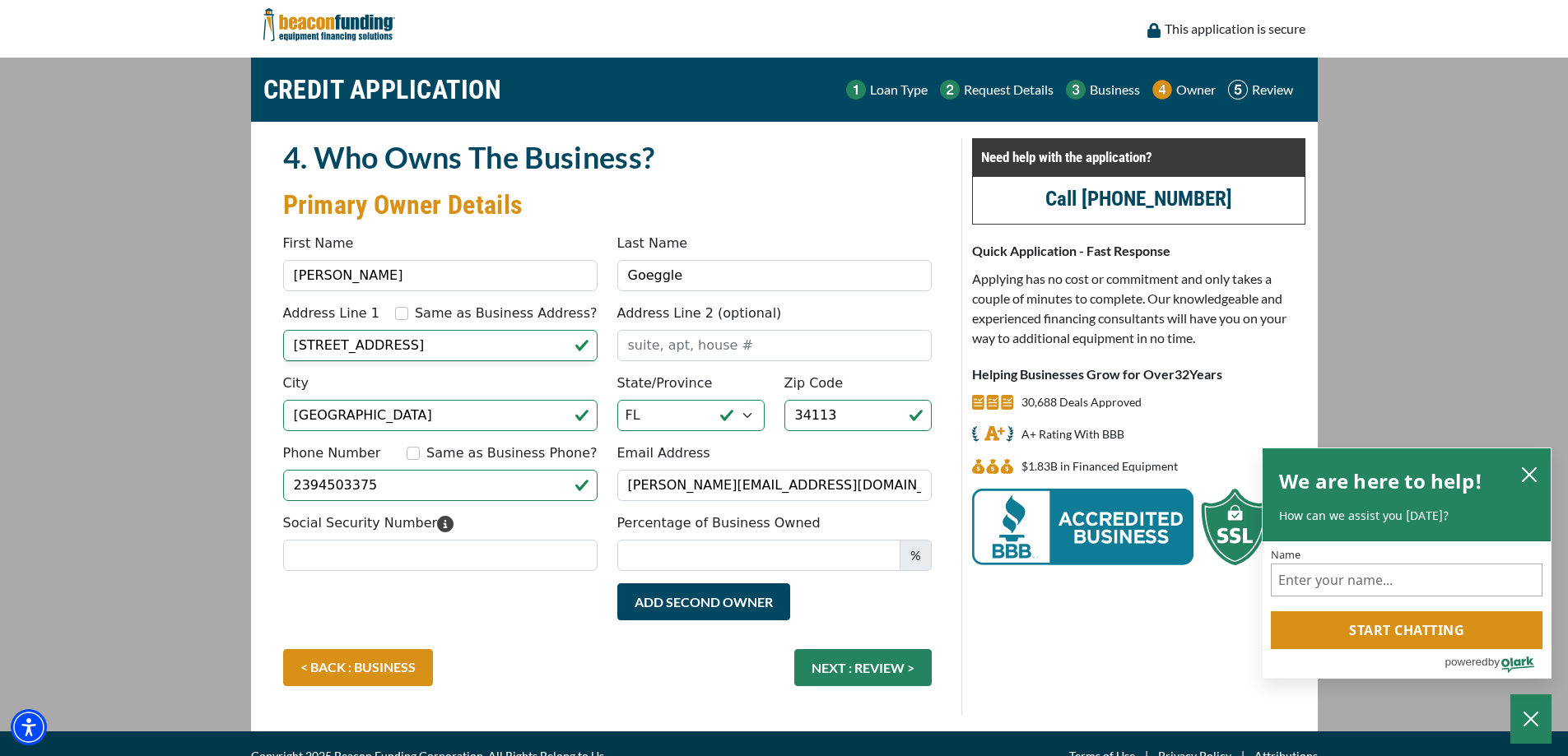
type input "[PHONE_NUMBER]"
click at [521, 555] on input "Social Security Number" at bounding box center [440, 555] width 314 height 31
type input "359-64-1174"
click at [675, 560] on input "Percentage of Business Owned" at bounding box center [759, 555] width 283 height 31
type input "100"
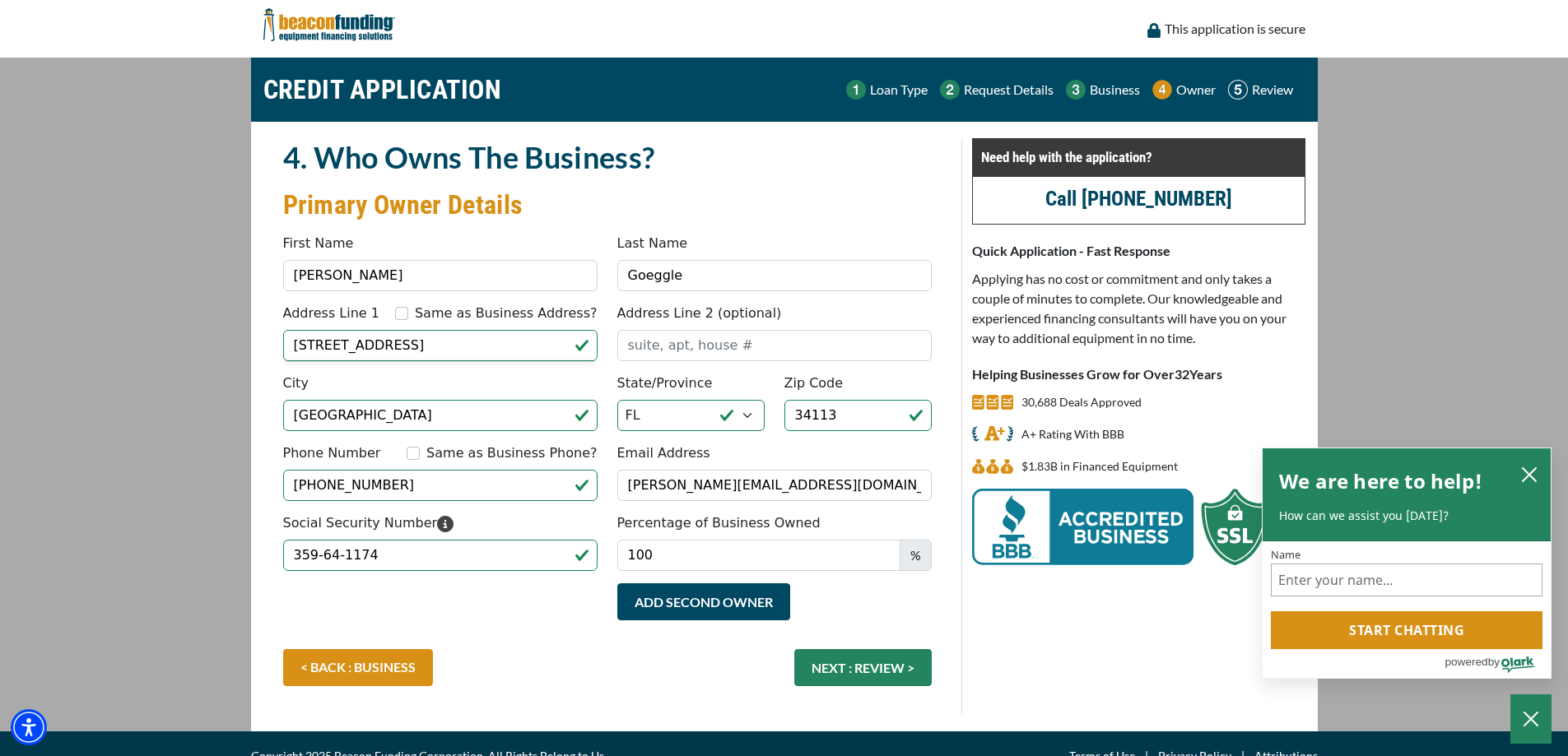
click at [561, 603] on div "Add Second Owner Remove Second Owner" at bounding box center [607, 616] width 668 height 66
click at [871, 665] on button "NEXT : REVIEW >" at bounding box center [863, 667] width 137 height 37
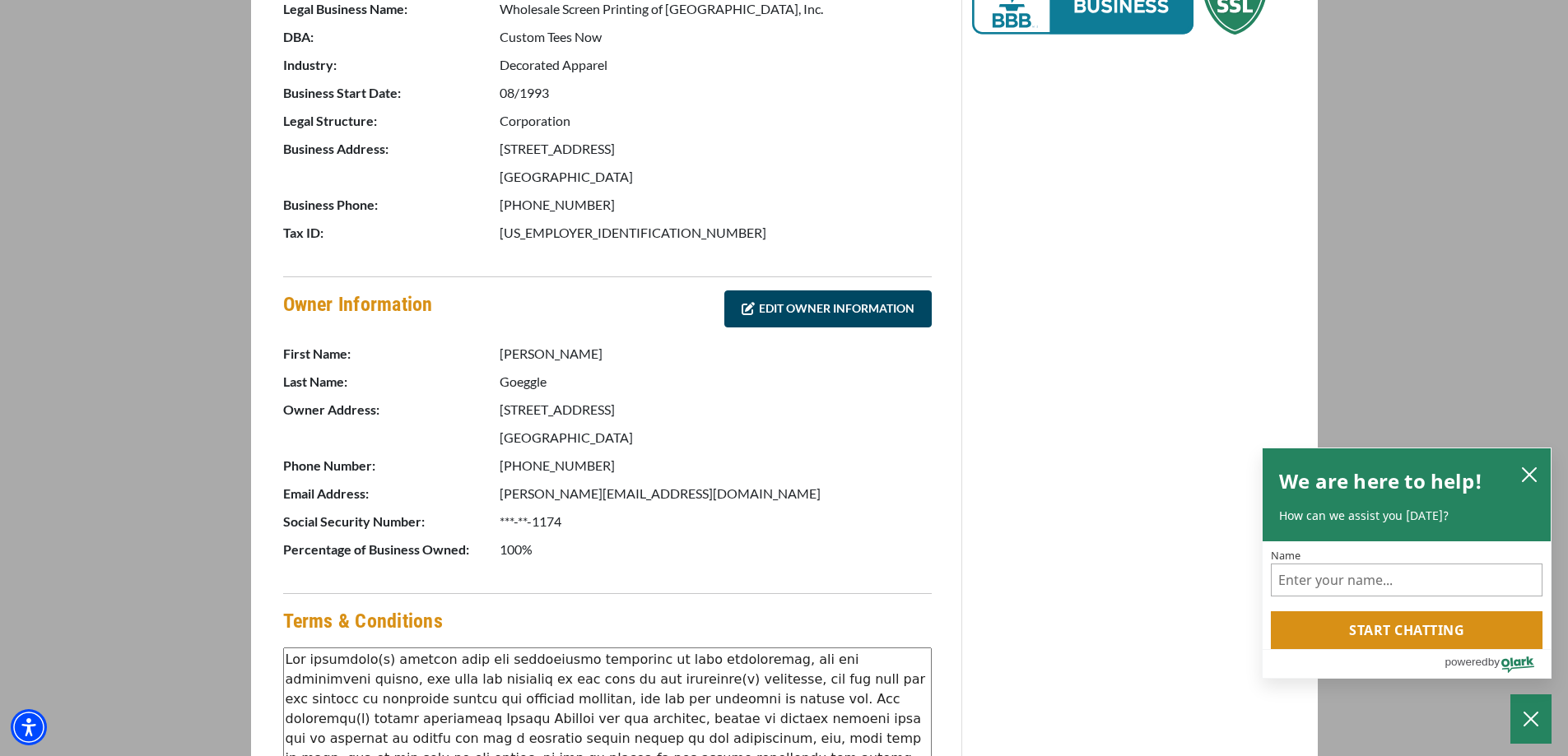
scroll to position [723, 0]
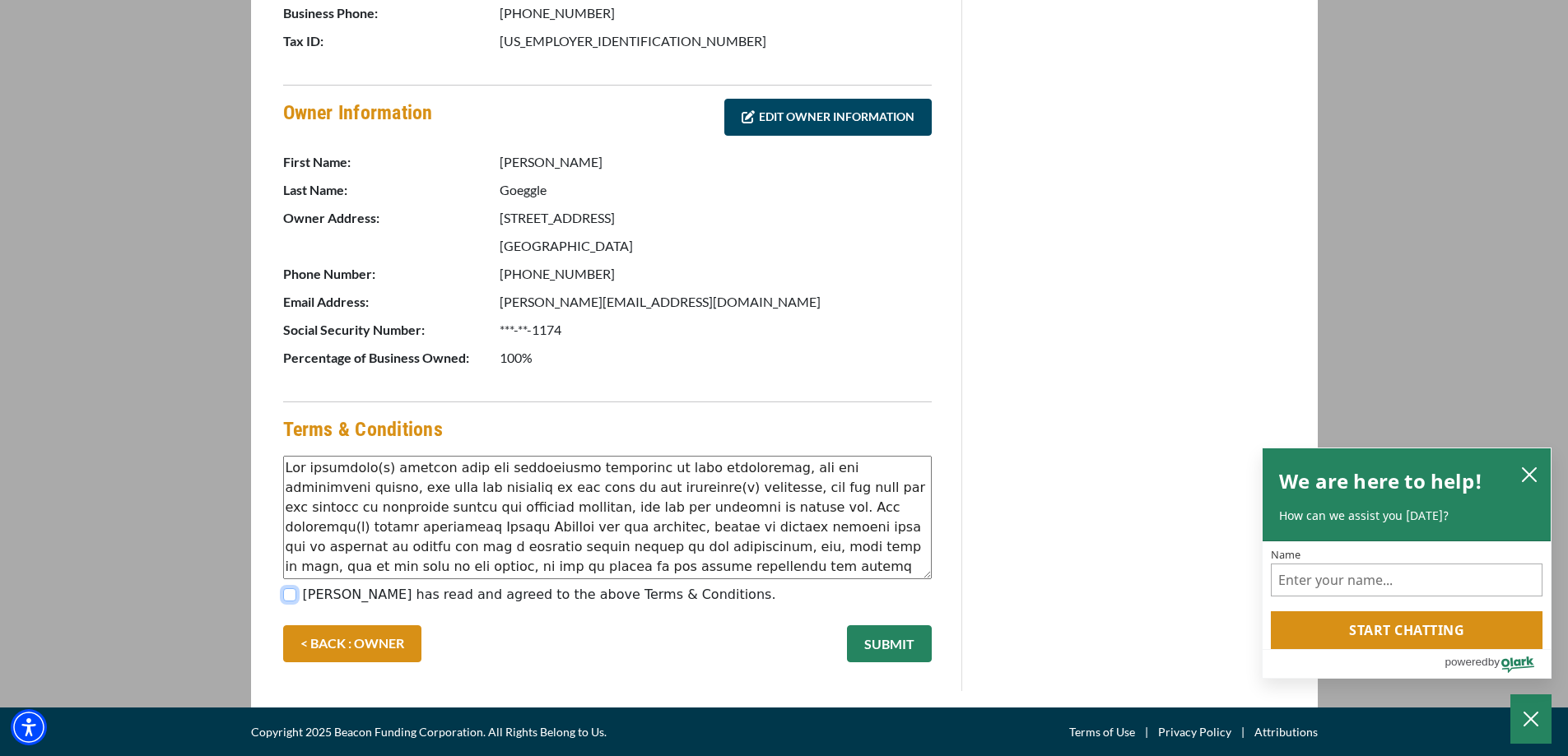
click at [291, 595] on input "[PERSON_NAME] has read and agreed to the above Terms & Conditions." at bounding box center [290, 595] width 13 height 13
checkbox input "true"
click at [890, 645] on button "SUBMIT" at bounding box center [889, 644] width 85 height 37
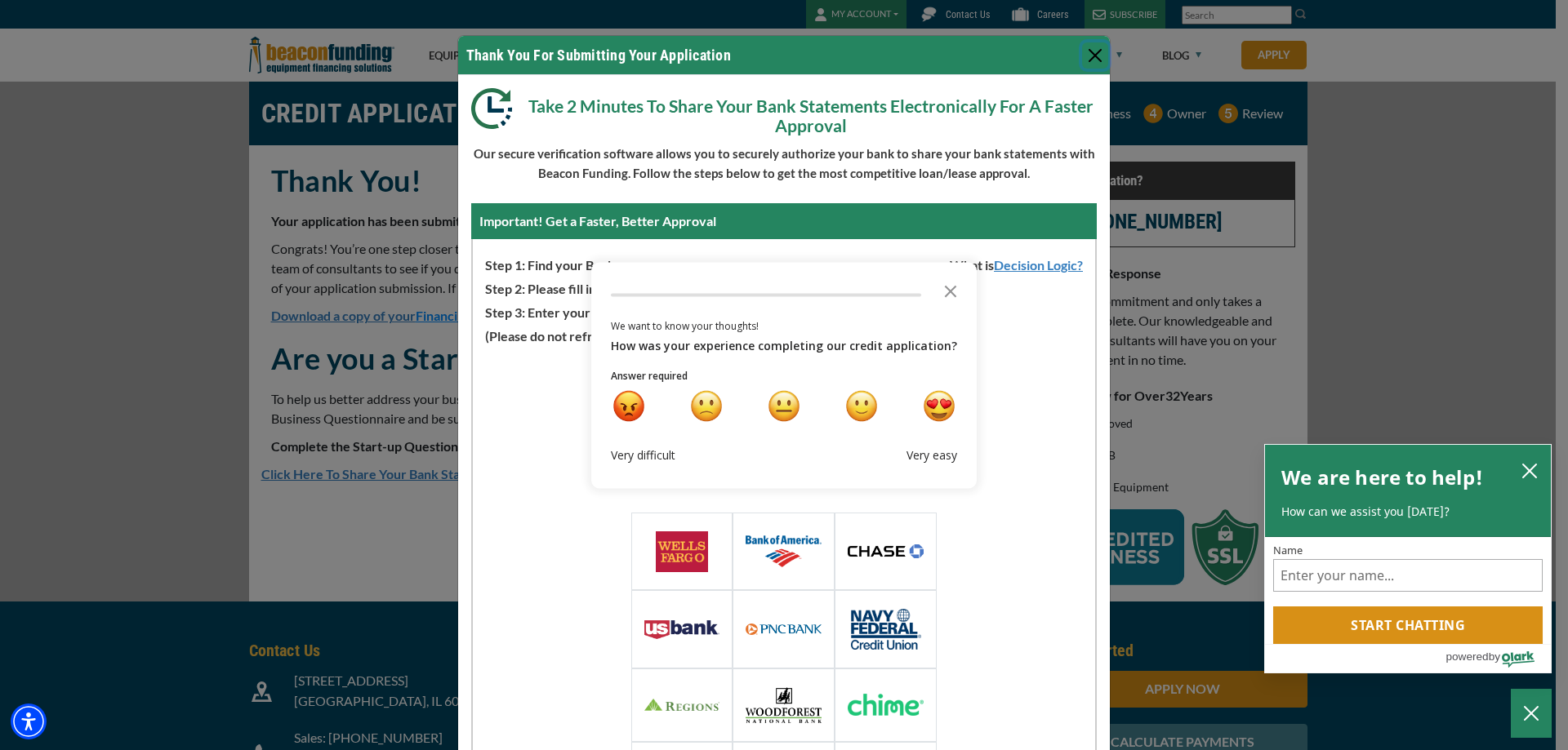
click at [1090, 55] on button "Close" at bounding box center [1094, 55] width 26 height 26
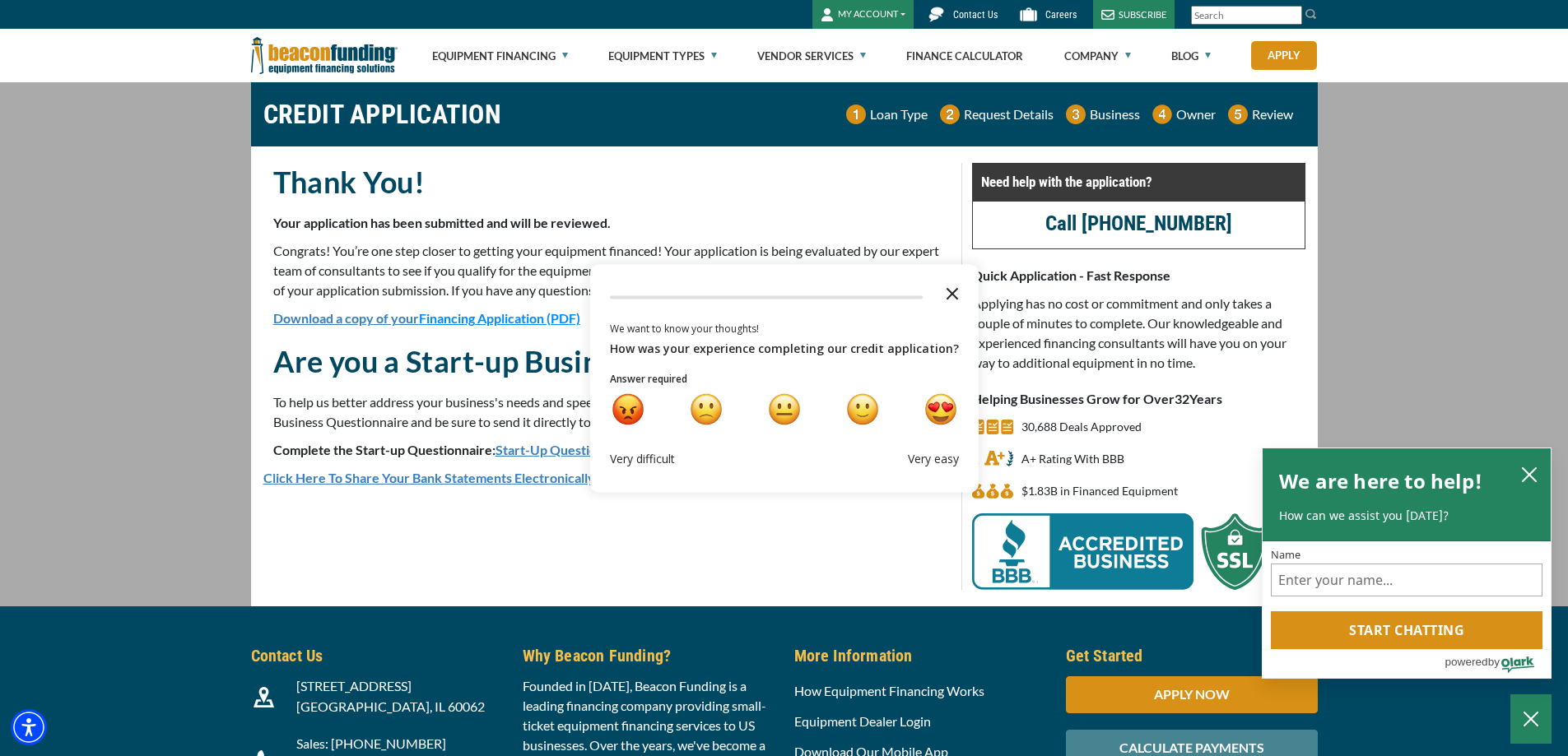
click at [942, 298] on icon "Close the survey" at bounding box center [952, 291] width 33 height 33
